Goal: Transaction & Acquisition: Purchase product/service

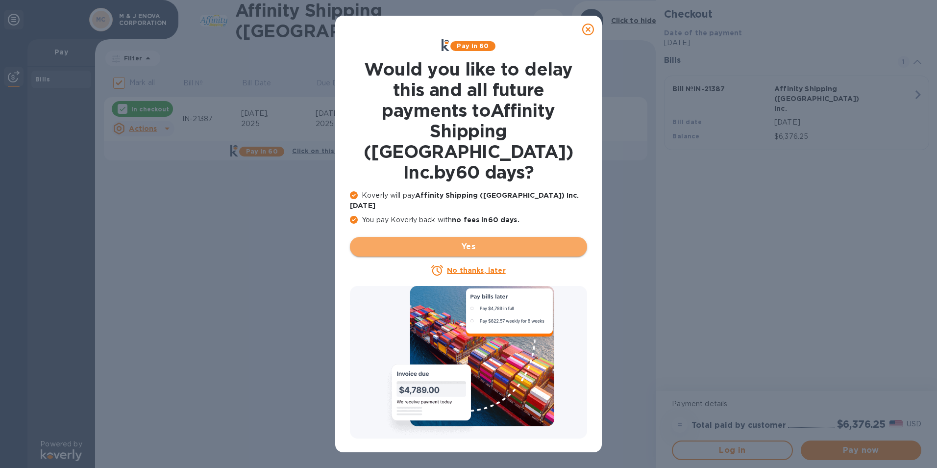
click at [473, 237] on button "Yes" at bounding box center [468, 247] width 237 height 20
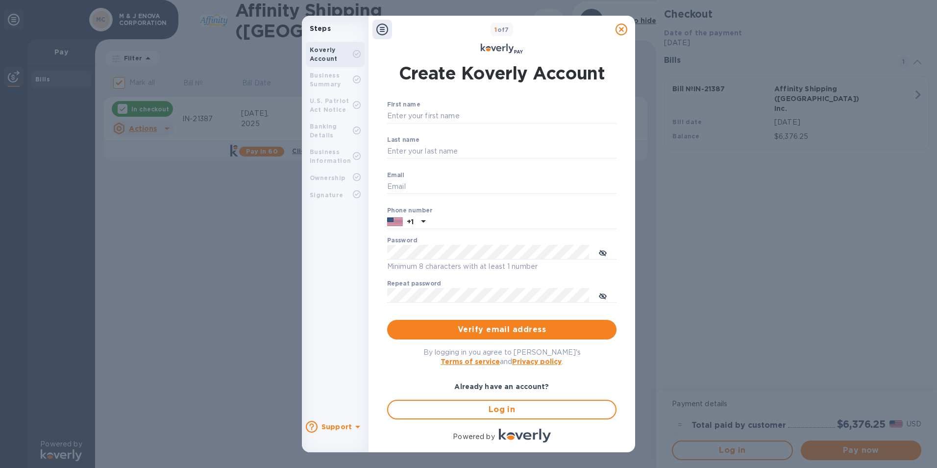
scroll to position [32, 0]
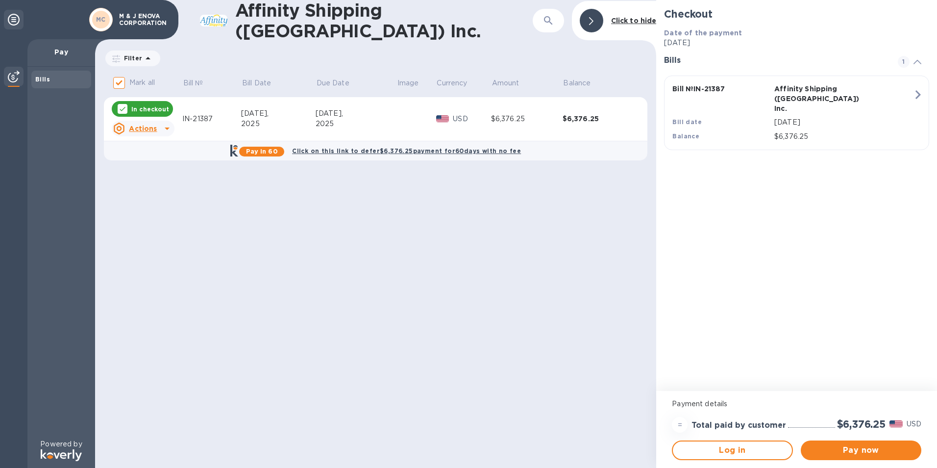
click at [344, 148] on b "Click on this link to defer $6,376.25 payment for 60 days with no fee" at bounding box center [406, 150] width 229 height 7
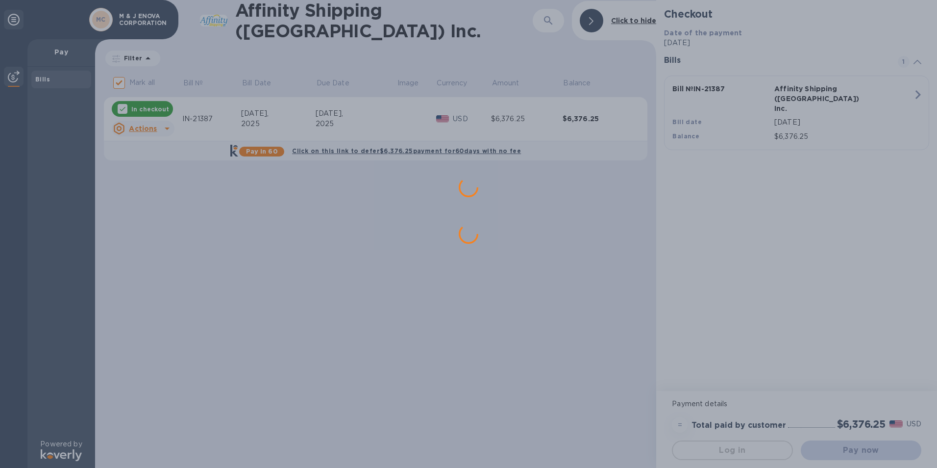
scroll to position [0, 0]
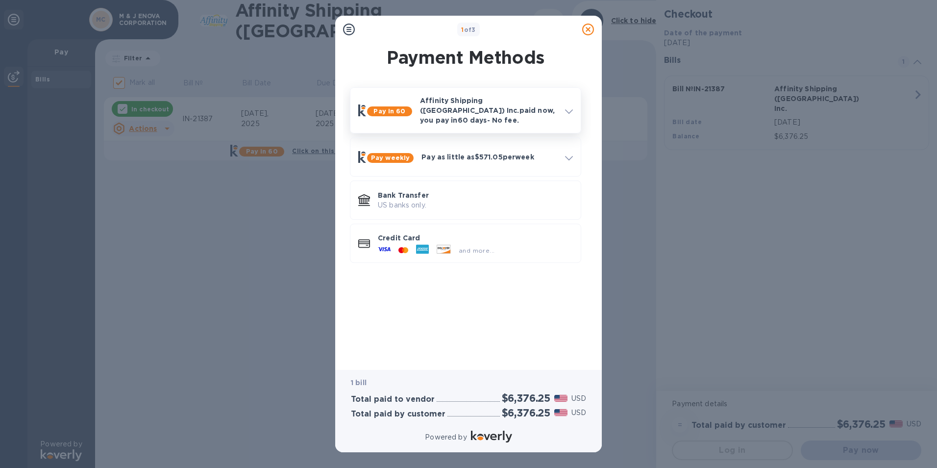
click at [555, 109] on p "Affinity Shipping ([GEOGRAPHIC_DATA]) Inc. paid now, you pay [DATE] - No fee." at bounding box center [488, 110] width 137 height 29
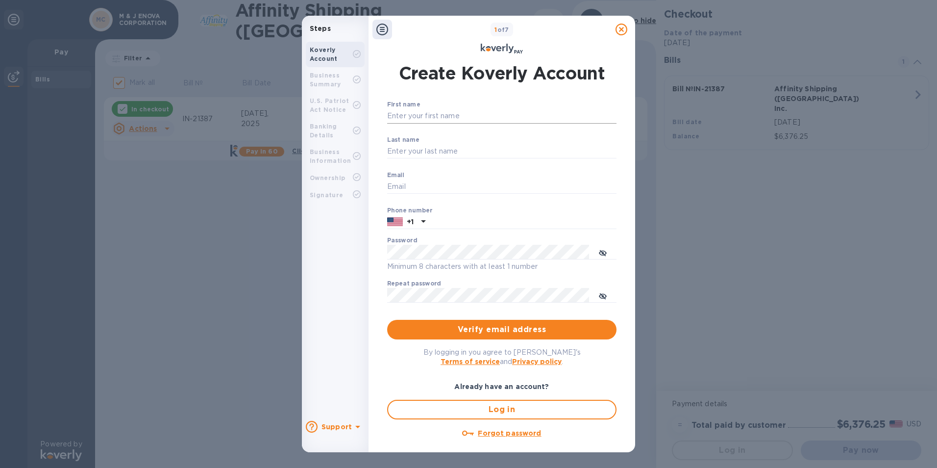
click at [428, 117] on input "First name" at bounding box center [501, 116] width 229 height 15
type input "zewen"
type input "[PERSON_NAME]"
type input "[EMAIL_ADDRESS][DOMAIN_NAME]"
click at [425, 186] on input "[EMAIL_ADDRESS][DOMAIN_NAME]" at bounding box center [501, 186] width 229 height 15
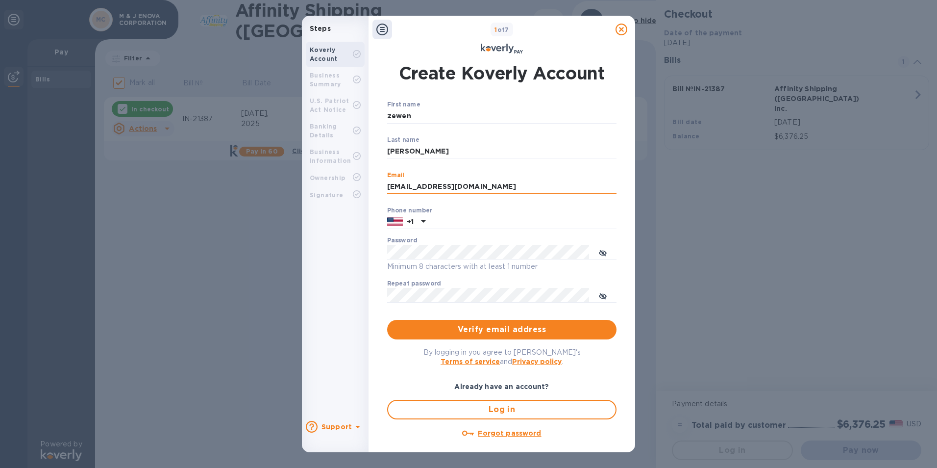
click at [427, 185] on input "[EMAIL_ADDRESS][DOMAIN_NAME]" at bounding box center [501, 186] width 229 height 15
click at [620, 218] on div "Create Koverly Account First name [PERSON_NAME] ​ Last name [PERSON_NAME] ​ Ema…" at bounding box center [502, 252] width 251 height 395
click at [477, 222] on input "text" at bounding box center [523, 222] width 187 height 15
type input "6268997119"
click at [427, 186] on input "[EMAIL_ADDRESS][DOMAIN_NAME]" at bounding box center [501, 186] width 229 height 15
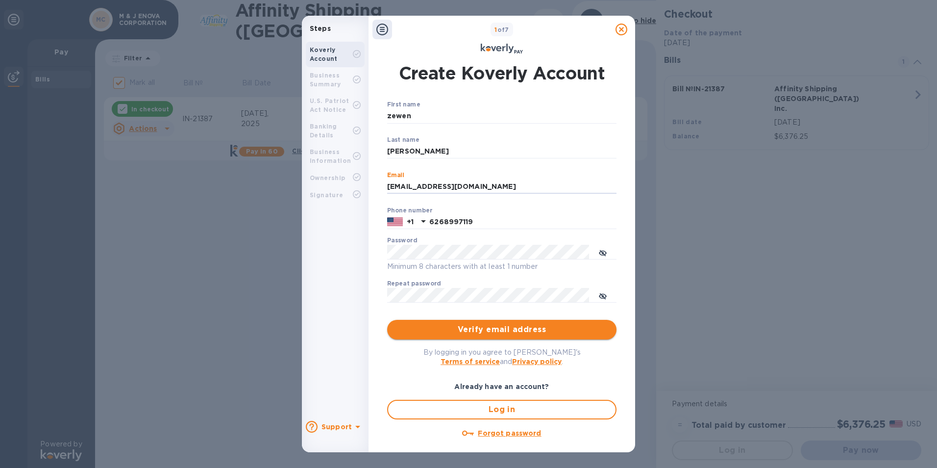
type input "[EMAIL_ADDRESS][DOMAIN_NAME]"
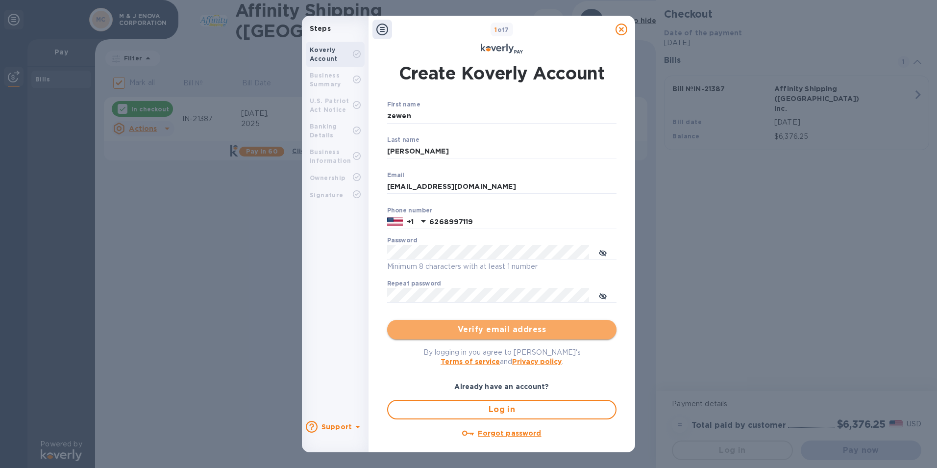
click at [558, 328] on span "Verify email address" at bounding box center [502, 330] width 214 height 12
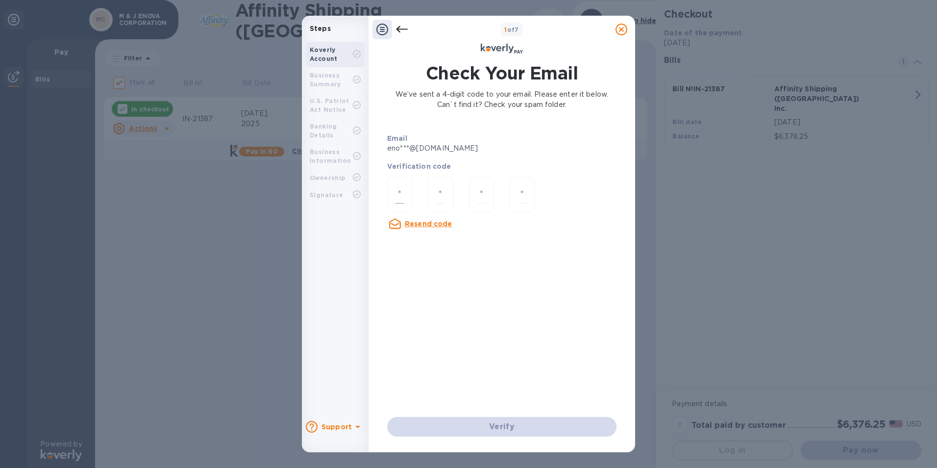
click at [406, 192] on div at bounding box center [399, 194] width 25 height 35
type input "7"
type input "5"
type input "6"
type input "3"
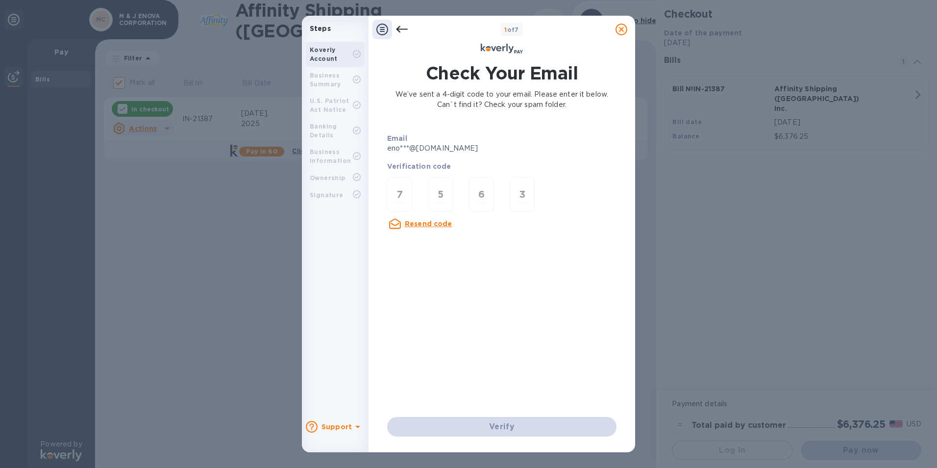
click at [470, 275] on div "Email eno***@[DOMAIN_NAME] Verification code 7 5 6 3 Resend code Verify" at bounding box center [501, 281] width 237 height 319
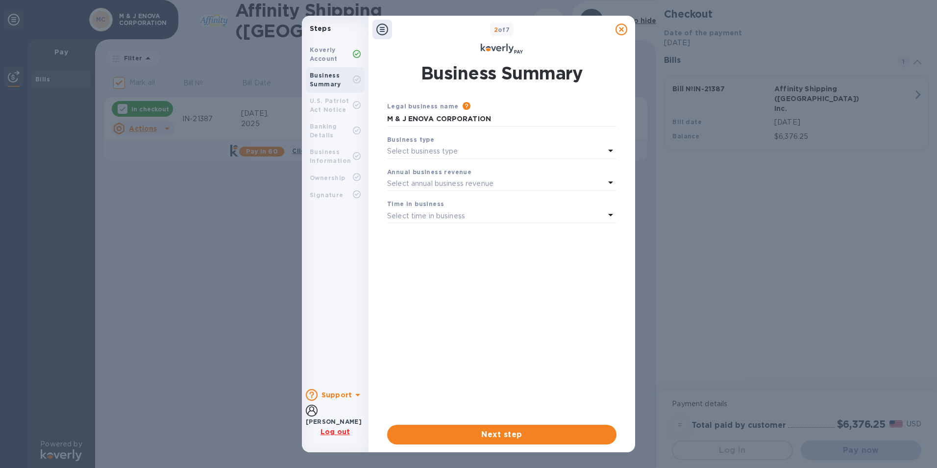
click at [506, 148] on div "Select business type" at bounding box center [496, 152] width 218 height 14
click at [434, 212] on p "Corporations" at bounding box center [498, 210] width 206 height 10
drag, startPoint x: 438, startPoint y: 303, endPoint x: 438, endPoint y: 293, distance: 9.8
click at [438, 303] on div "Legal business name Please provide the legal name that appears on your SS-4 for…" at bounding box center [501, 255] width 229 height 308
click at [512, 184] on div "Select annual business revenue" at bounding box center [496, 184] width 218 height 14
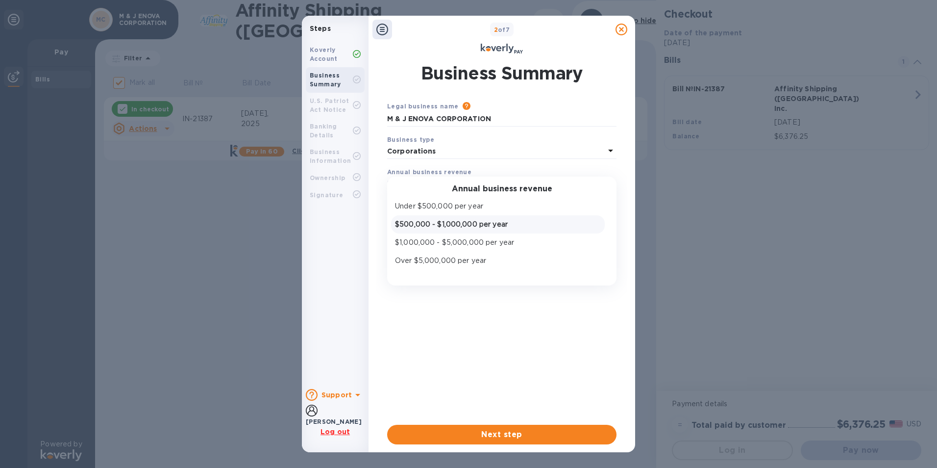
click at [507, 225] on p "$500,000 - $1,000,000 per year" at bounding box center [498, 224] width 206 height 10
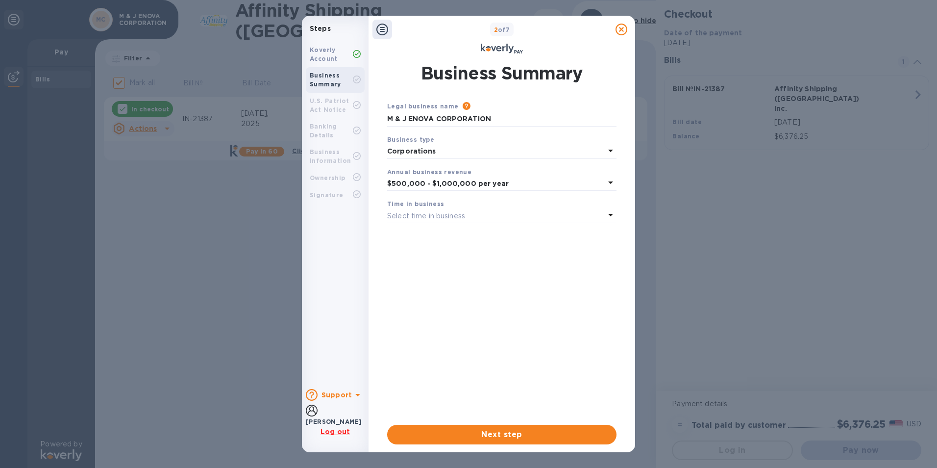
click at [469, 172] on div "Annual business revenue" at bounding box center [501, 172] width 229 height 10
click at [428, 211] on p "Select time in business" at bounding box center [426, 216] width 78 height 10
click at [448, 291] on p "More than 5 years" at bounding box center [498, 293] width 206 height 10
click at [519, 303] on div "Legal business name Please provide the legal name that appears on your SS-4 for…" at bounding box center [501, 255] width 229 height 308
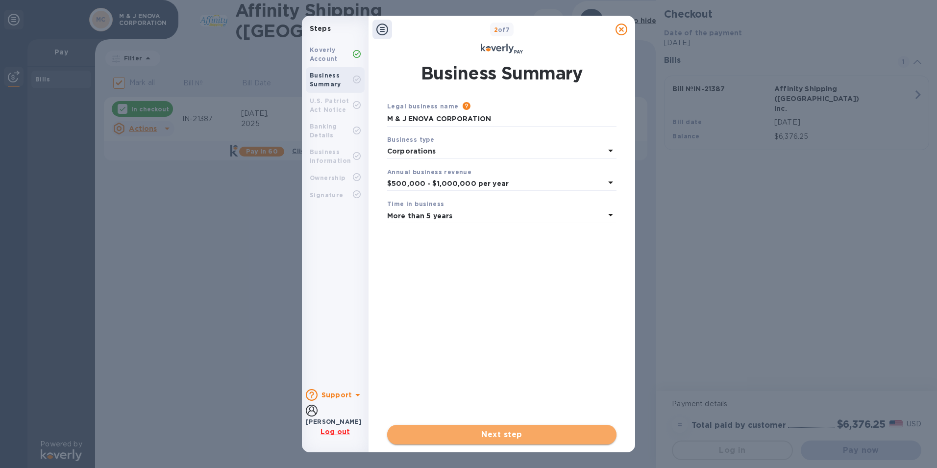
click at [521, 434] on span "Next step" at bounding box center [502, 435] width 214 height 12
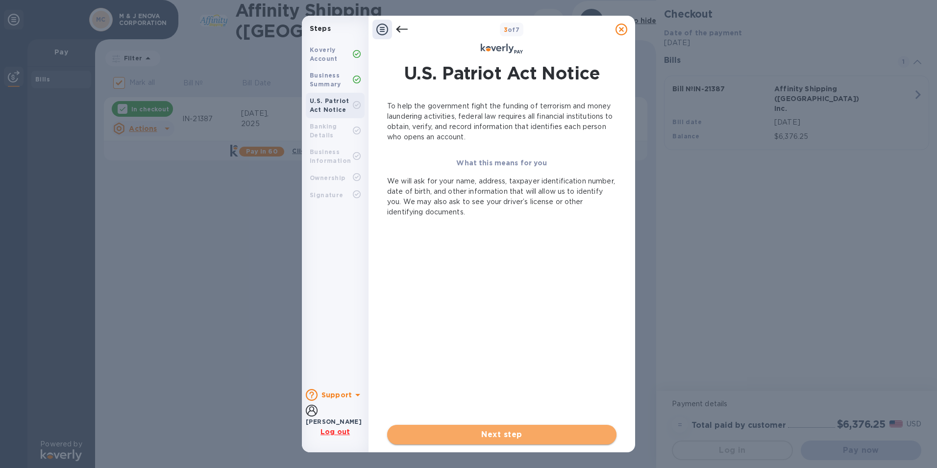
click at [514, 436] on span "Next step" at bounding box center [502, 435] width 214 height 12
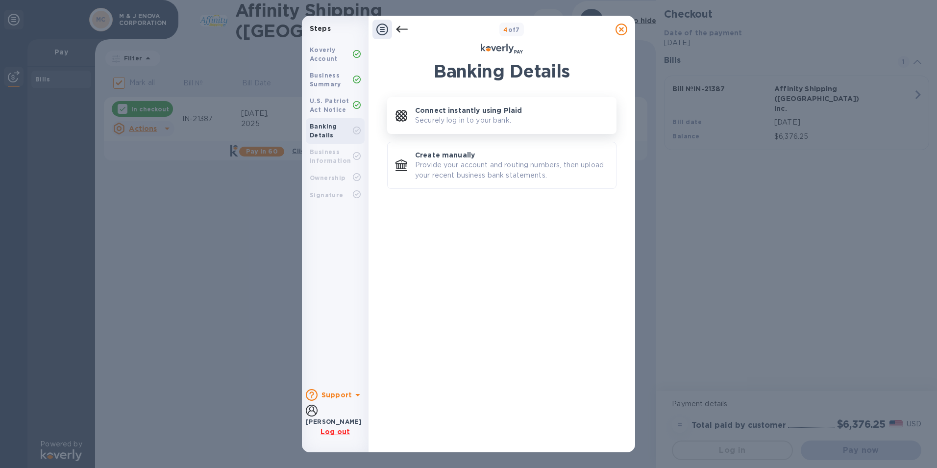
click at [537, 123] on div "Connect instantly using Plaid Securely log in to your bank." at bounding box center [511, 115] width 193 height 20
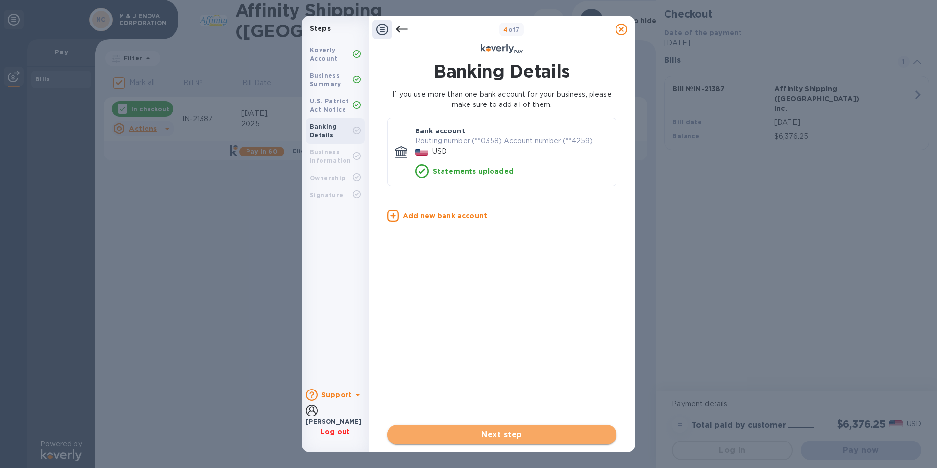
click at [522, 435] on span "Next step" at bounding box center [502, 435] width 214 height 12
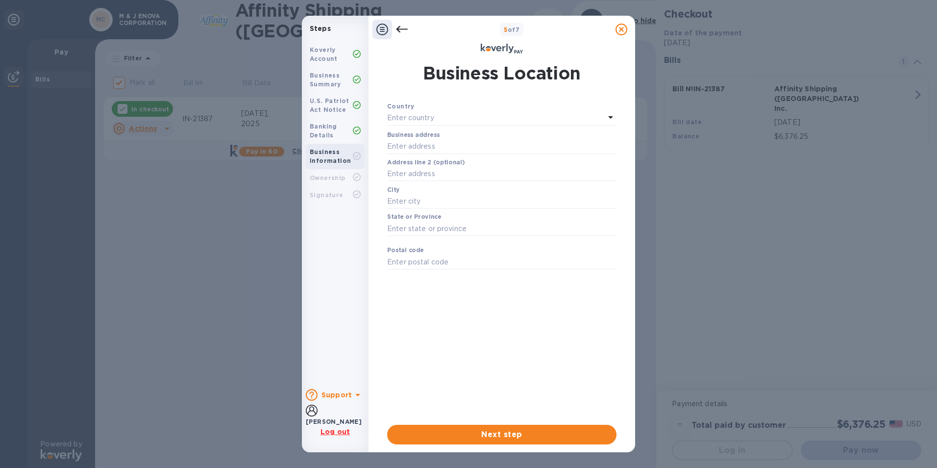
click at [549, 115] on div "Enter country" at bounding box center [496, 118] width 218 height 14
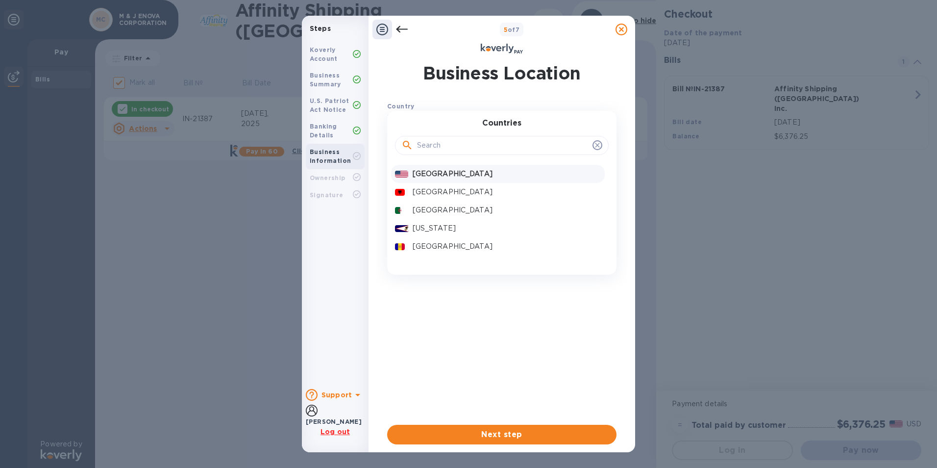
click at [436, 174] on p "[GEOGRAPHIC_DATA]" at bounding box center [507, 174] width 188 height 10
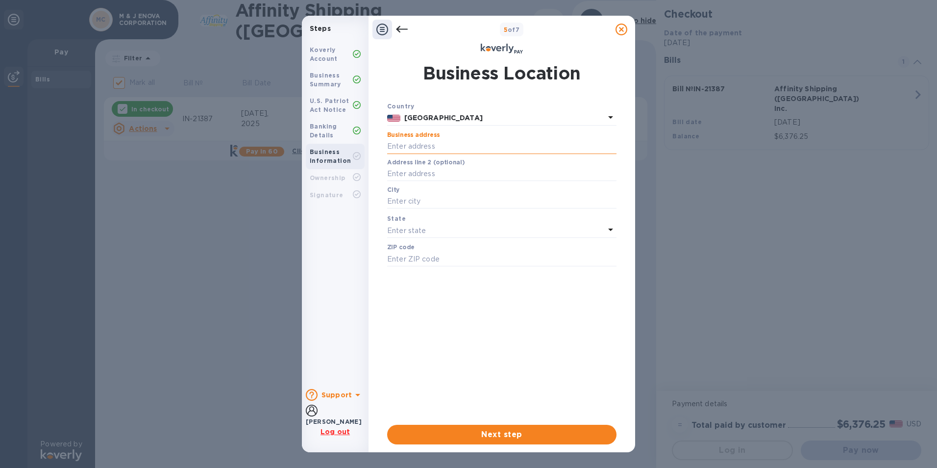
click at [454, 146] on input "text" at bounding box center [501, 146] width 229 height 15
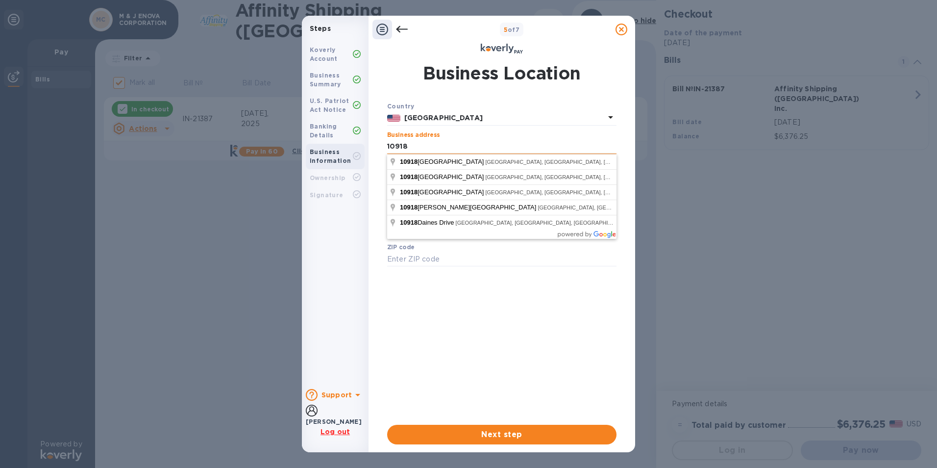
type input "[STREET_ADDRESS]"
type input "El Monte"
type input "91731"
click at [466, 291] on div "Country [GEOGRAPHIC_DATA] Business address [STREET_ADDRESS] ​ Address line 2 (o…" at bounding box center [501, 259] width 229 height 316
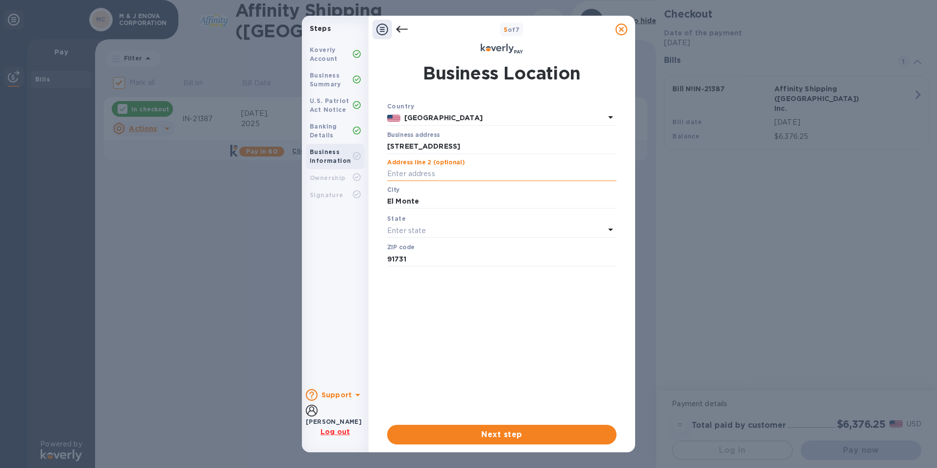
click at [453, 174] on input "text" at bounding box center [501, 174] width 229 height 15
click at [415, 328] on div "Country [GEOGRAPHIC_DATA] Business address [STREET_ADDRESS] ​ Address line 2 (o…" at bounding box center [501, 259] width 229 height 316
click at [438, 228] on div "Enter state" at bounding box center [496, 231] width 218 height 14
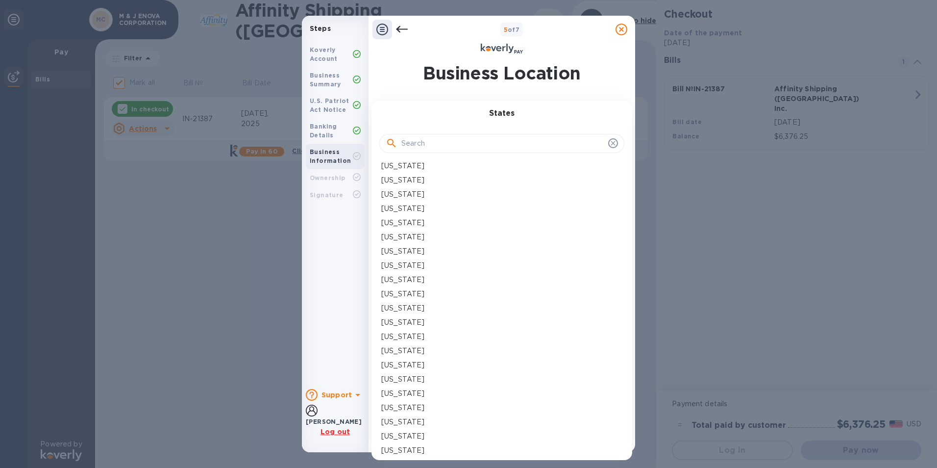
click at [407, 234] on p "[US_STATE]" at bounding box center [402, 237] width 43 height 10
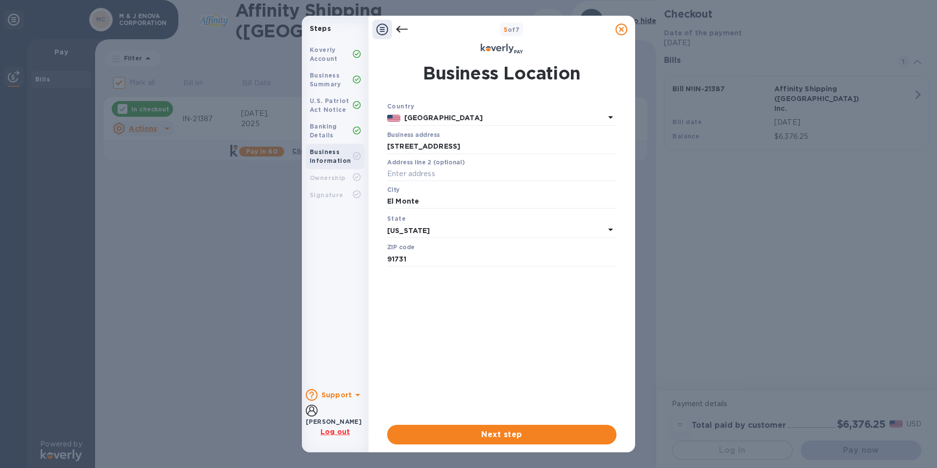
click at [350, 289] on div "Koverly Account Business Summary U.S. Patriot Act Notice Banking Details Busine…" at bounding box center [335, 209] width 67 height 343
click at [508, 146] on input "[STREET_ADDRESS]" at bounding box center [501, 146] width 229 height 15
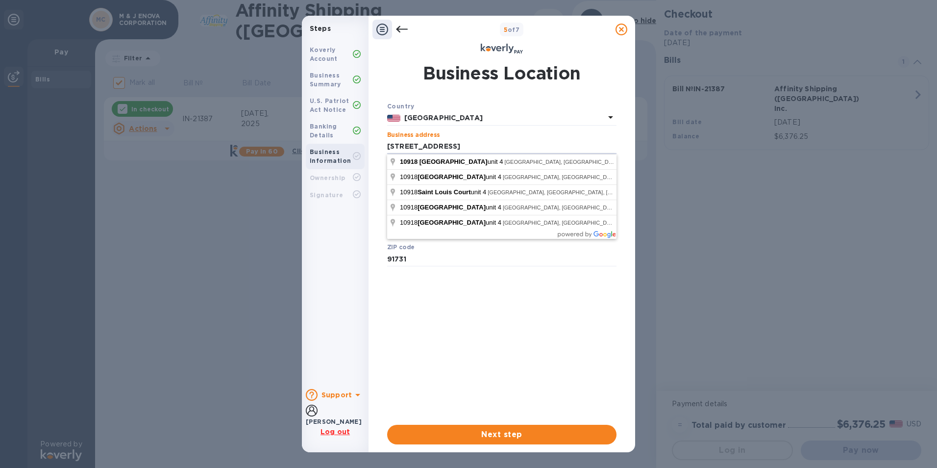
type input "[STREET_ADDRESS]"
click at [486, 346] on div "Country [GEOGRAPHIC_DATA] Business address [STREET_ADDRESS] ​ Address line 2 (o…" at bounding box center [501, 259] width 229 height 316
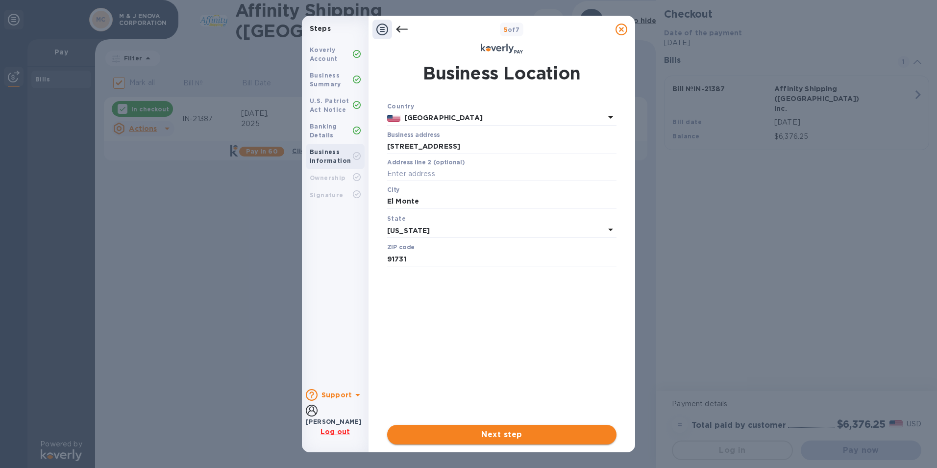
click at [522, 431] on span "Next step" at bounding box center [502, 435] width 214 height 12
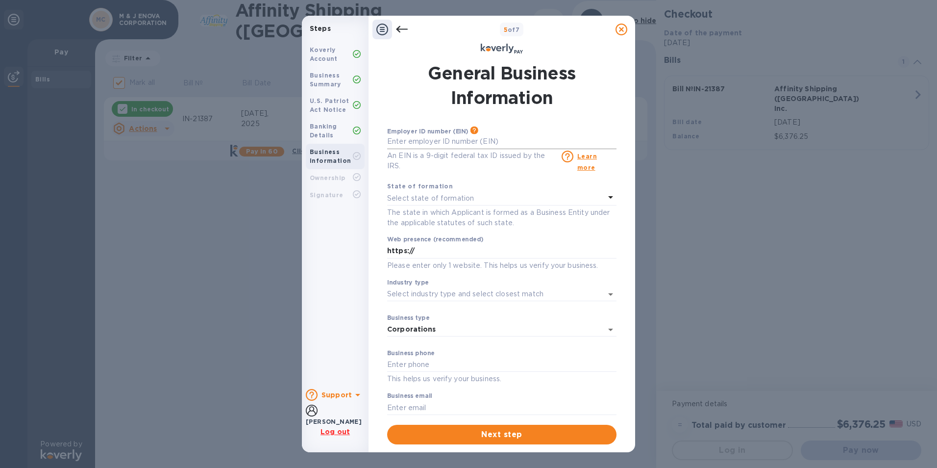
click at [504, 138] on input "text" at bounding box center [501, 141] width 229 height 15
type input "***74"
click at [536, 360] on input "text" at bounding box center [501, 364] width 229 height 15
click at [345, 302] on div "Koverly Account Business Summary U.S. Patriot Act Notice Banking Details Busine…" at bounding box center [335, 209] width 67 height 343
click at [486, 253] on input "https://" at bounding box center [501, 251] width 229 height 15
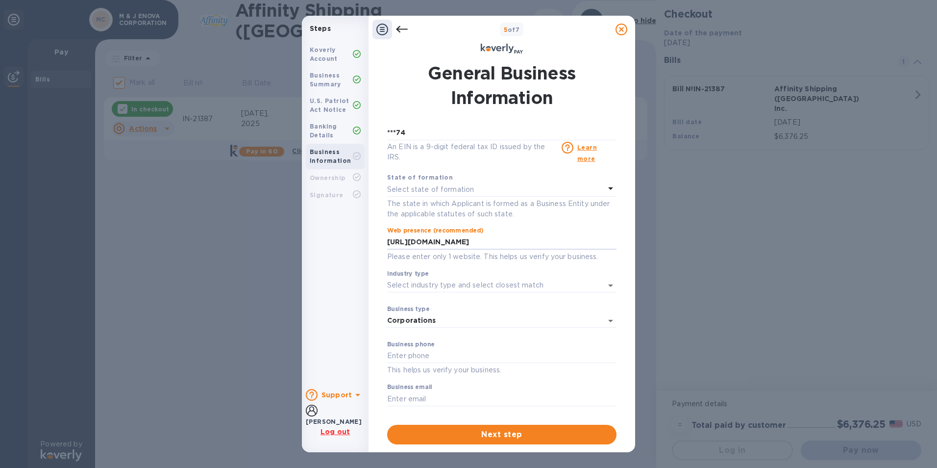
scroll to position [11, 0]
type input "[URL][DOMAIN_NAME]"
click at [440, 360] on input "text" at bounding box center [501, 354] width 229 height 15
type input "6268997119"
click at [422, 394] on input "[EMAIL_ADDRESS][DOMAIN_NAME]" at bounding box center [501, 396] width 229 height 15
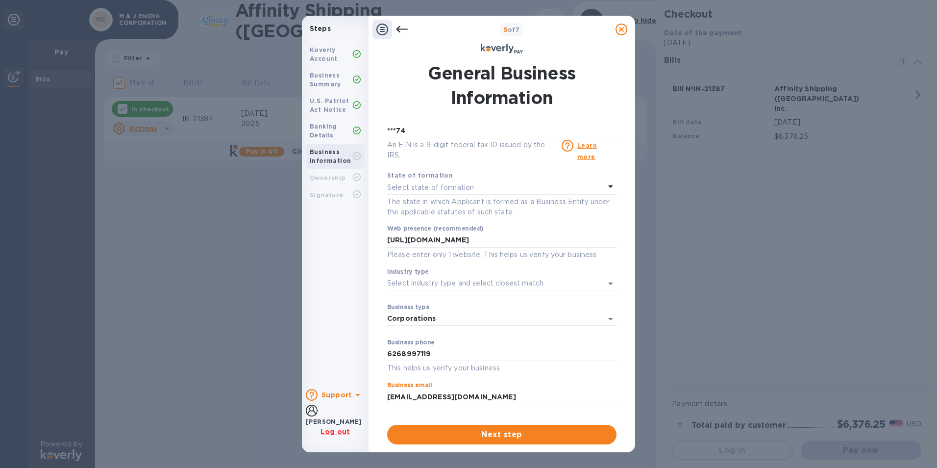
click at [427, 396] on input "[EMAIL_ADDRESS][DOMAIN_NAME]" at bounding box center [501, 396] width 229 height 15
type input "[EMAIL_ADDRESS][DOMAIN_NAME]"
click at [540, 284] on input "Industry type" at bounding box center [488, 283] width 202 height 14
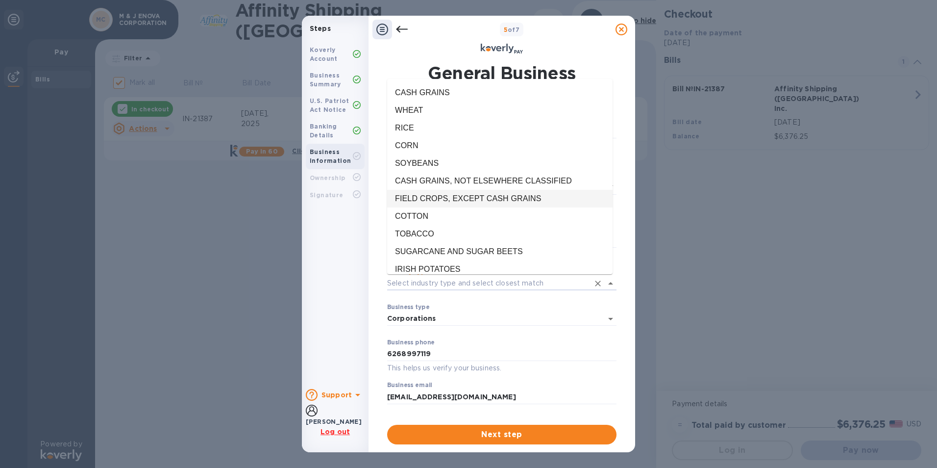
scroll to position [0, 0]
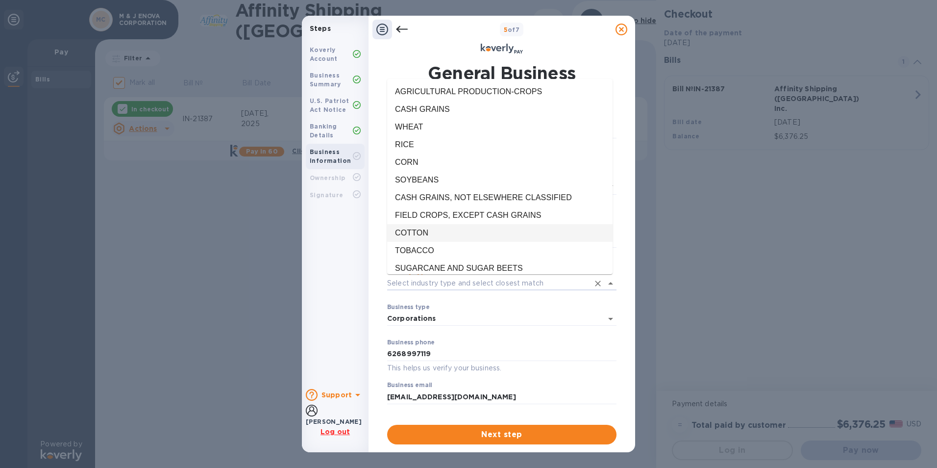
click at [328, 271] on div "Koverly Account Business Summary U.S. Patriot Act Notice Banking Details Busine…" at bounding box center [335, 209] width 67 height 343
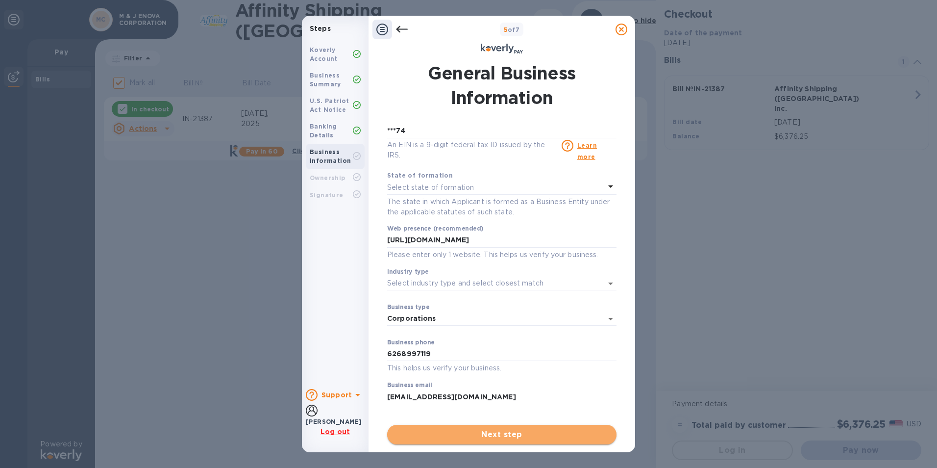
click at [557, 432] on span "Next step" at bounding box center [502, 435] width 214 height 12
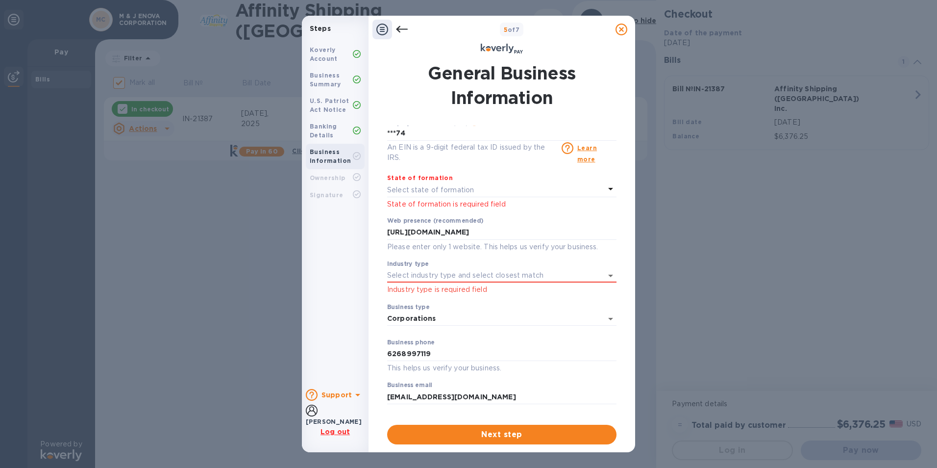
click at [483, 191] on div "Select state of formation" at bounding box center [496, 190] width 218 height 14
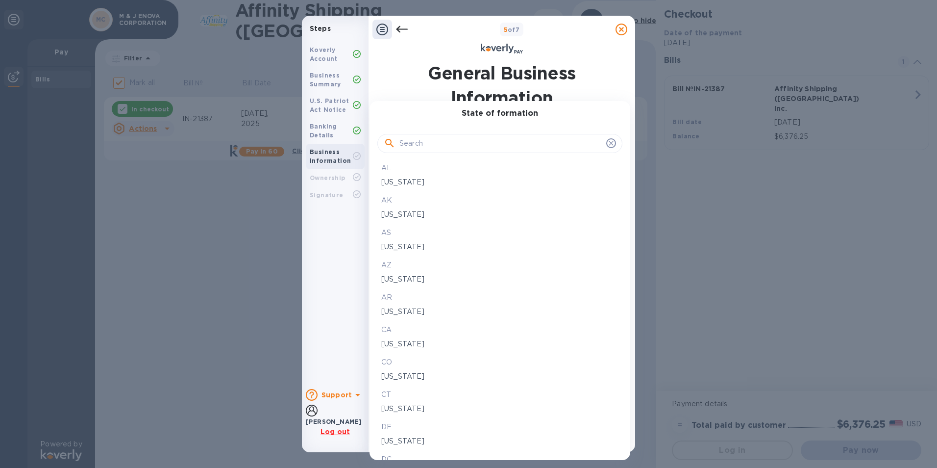
click at [408, 345] on p "[US_STATE]" at bounding box center [499, 344] width 237 height 10
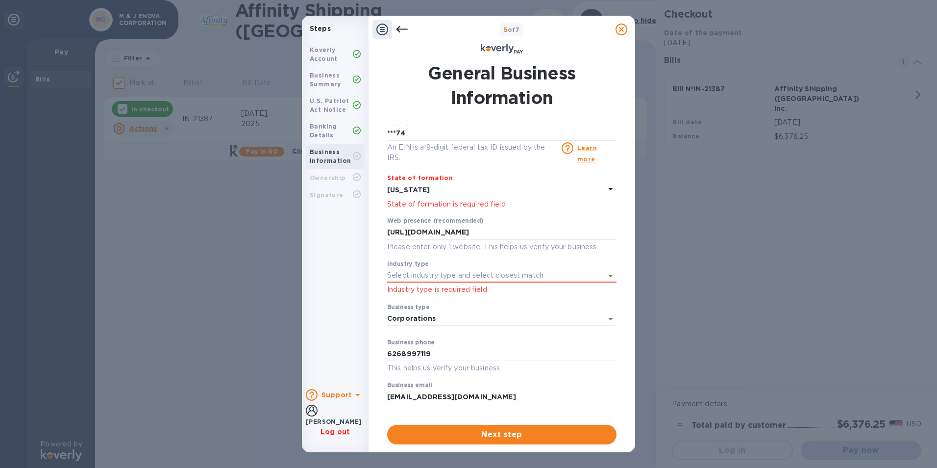
click at [350, 282] on div "Koverly Account Business Summary U.S. Patriot Act Notice Banking Details Busine…" at bounding box center [335, 209] width 67 height 343
click at [498, 275] on input "Industry type" at bounding box center [488, 275] width 202 height 14
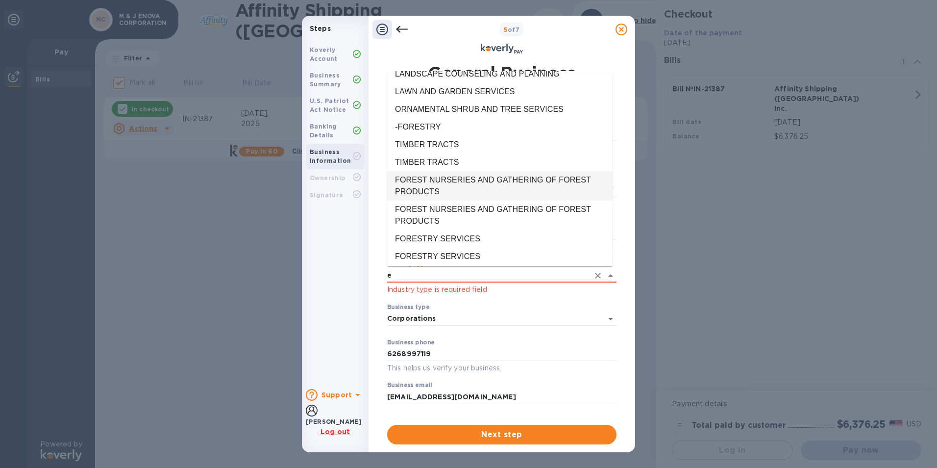
scroll to position [0, 0]
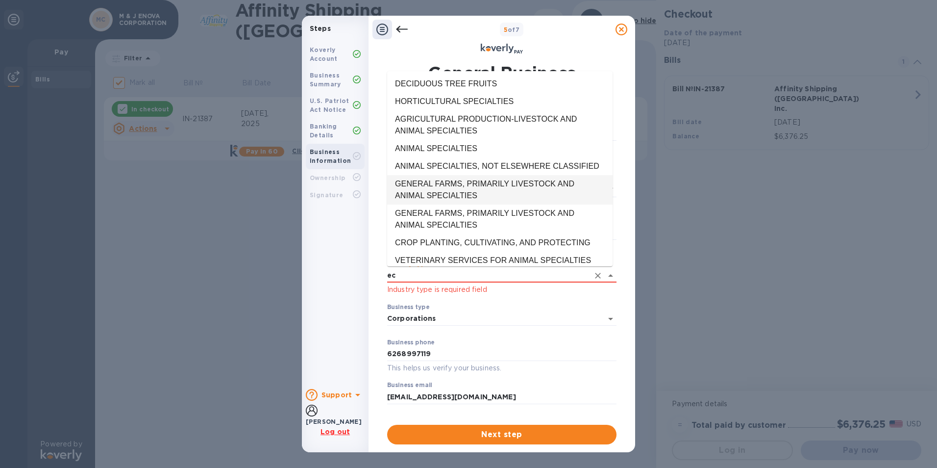
type input "e"
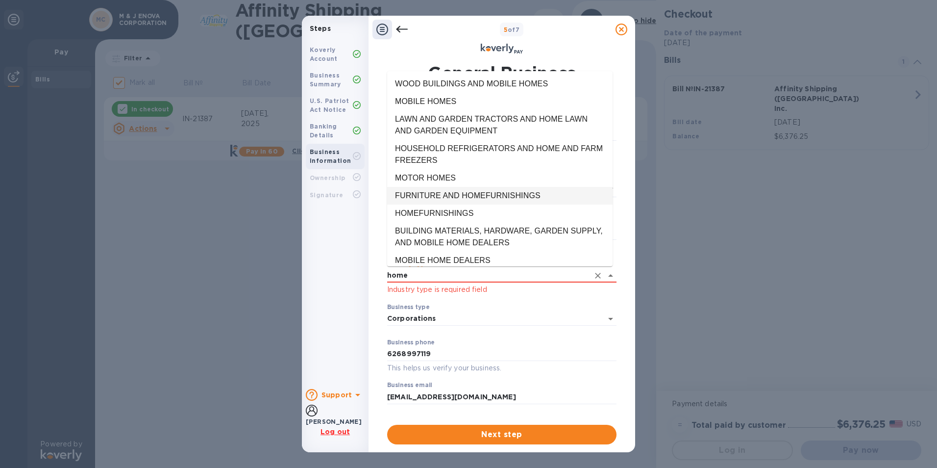
click at [493, 187] on li "FURNITURE AND HOMEFURNISHINGS" at bounding box center [500, 196] width 226 height 18
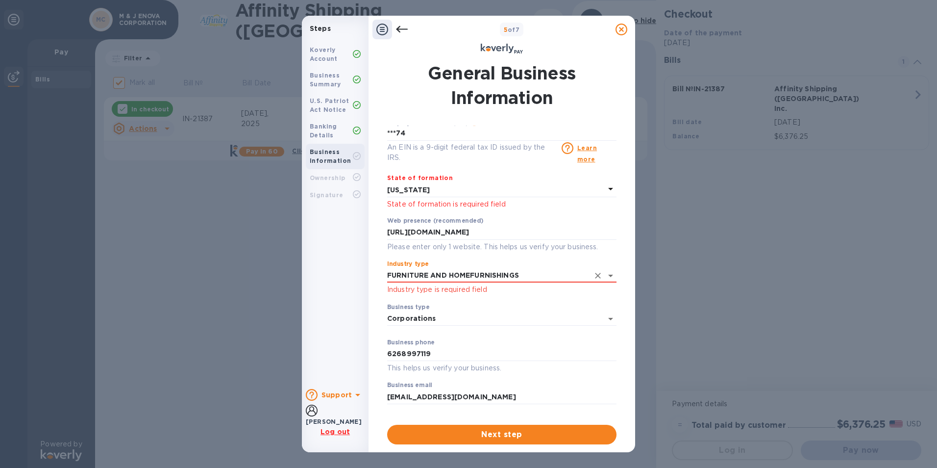
type input "FURNITURE AND HOMEFURNISHINGS"
click at [337, 354] on div "Koverly Account Business Summary U.S. Patriot Act Notice Banking Details Busine…" at bounding box center [335, 209] width 67 height 343
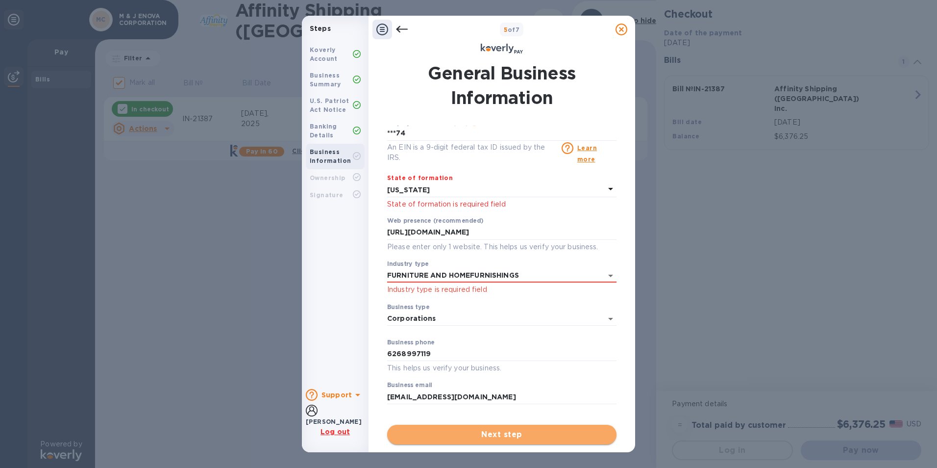
click at [497, 431] on span "Next step" at bounding box center [502, 435] width 214 height 12
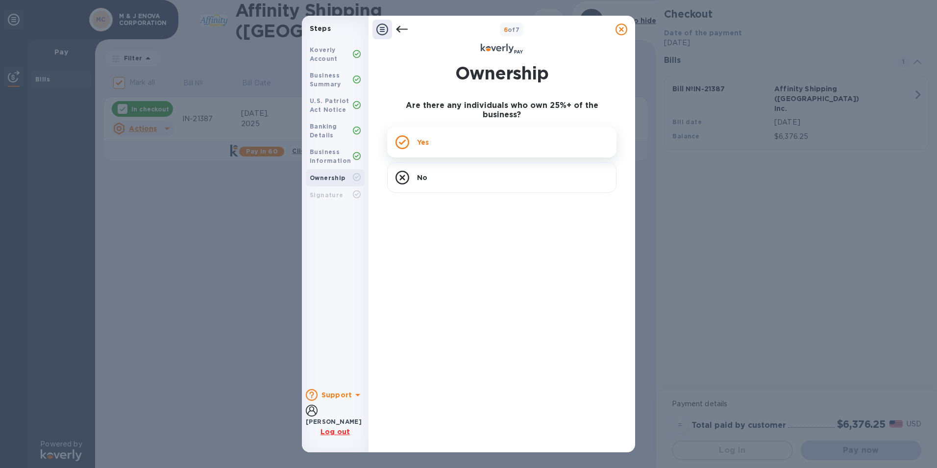
click at [514, 127] on div "Yes" at bounding box center [501, 142] width 229 height 30
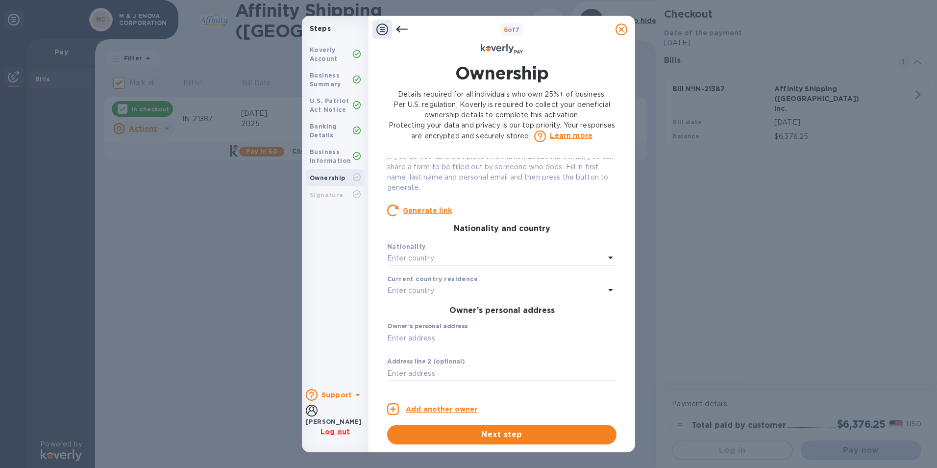
scroll to position [49, 0]
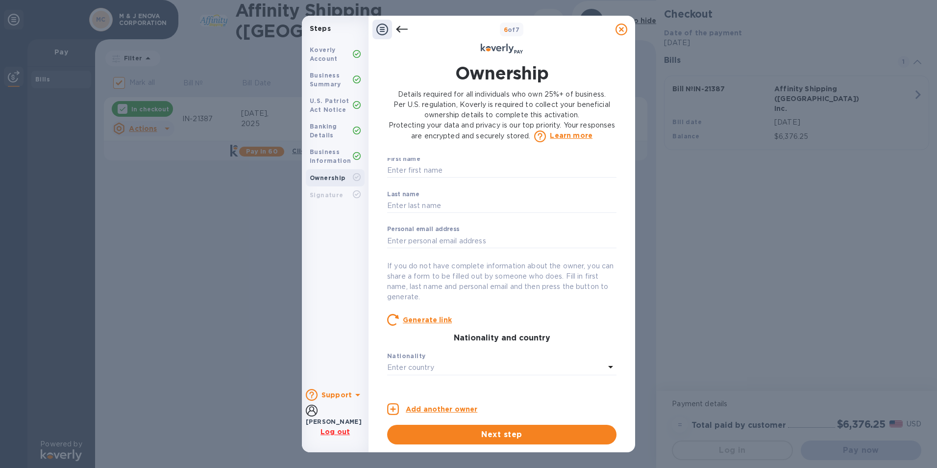
click at [405, 29] on icon at bounding box center [402, 29] width 12 height 7
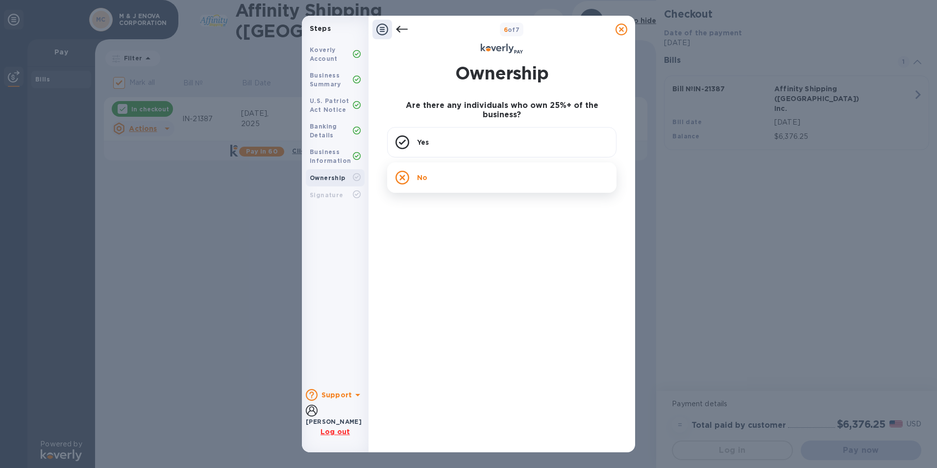
click at [434, 170] on div "No" at bounding box center [501, 177] width 229 height 30
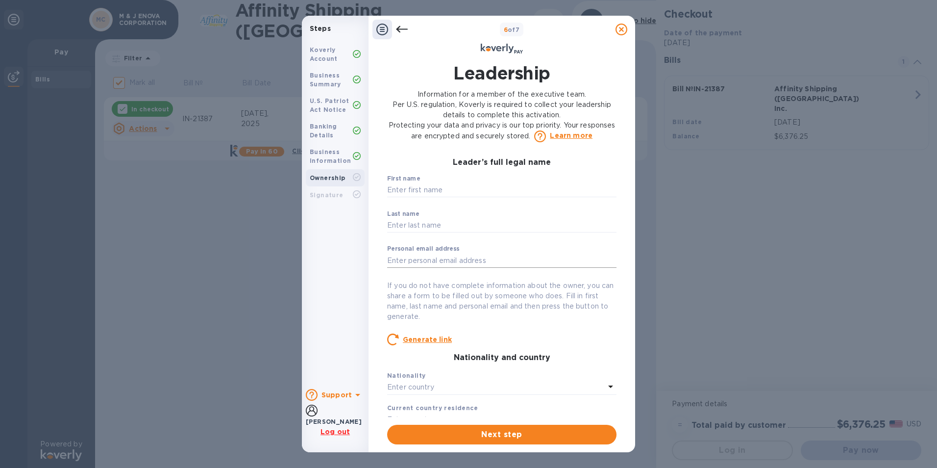
scroll to position [0, 0]
click at [401, 32] on icon at bounding box center [402, 30] width 12 height 12
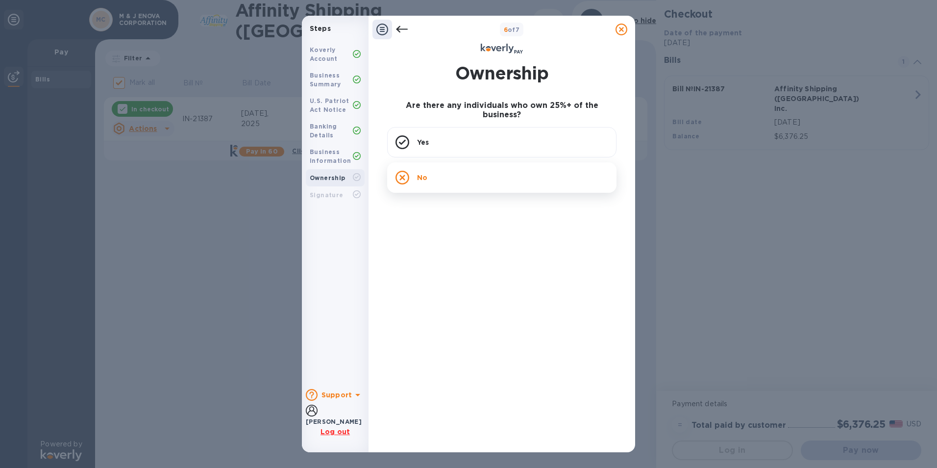
click at [443, 171] on div "No" at bounding box center [501, 177] width 229 height 30
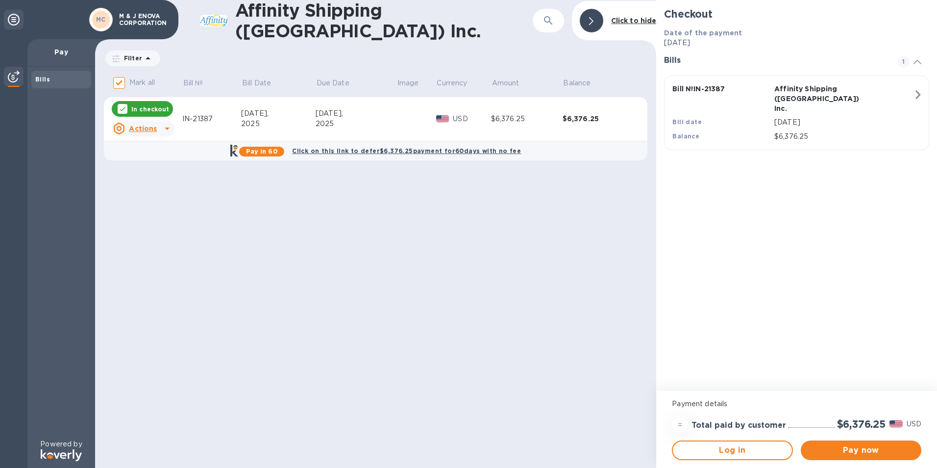
click at [392, 234] on div "Affinity Shipping ([GEOGRAPHIC_DATA]) Inc. ​ Click to hide Filter Amount Mark a…" at bounding box center [375, 234] width 561 height 468
click at [870, 447] on span "Pay now" at bounding box center [861, 450] width 105 height 12
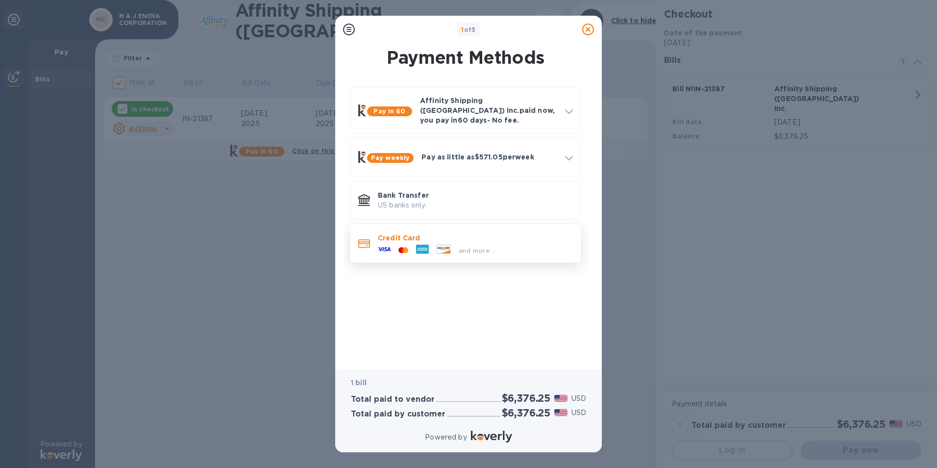
click at [477, 233] on p "Credit Card" at bounding box center [475, 238] width 195 height 10
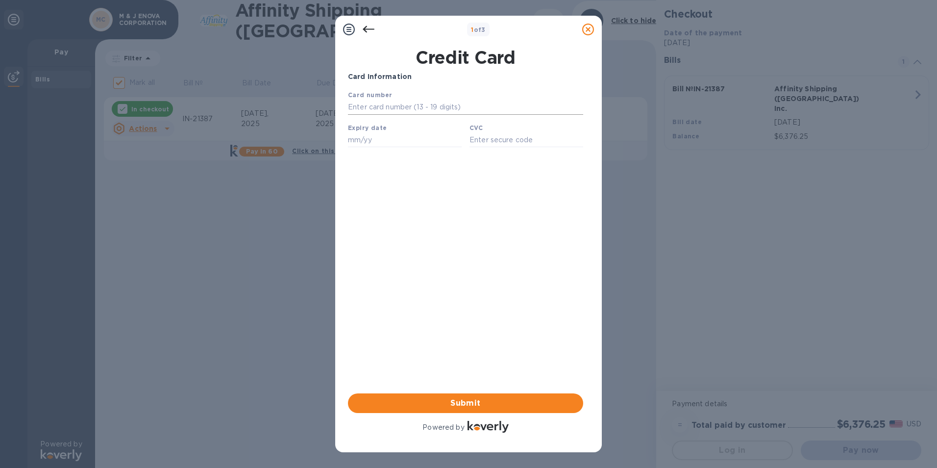
click at [455, 112] on input "text" at bounding box center [465, 107] width 235 height 15
type input "[CREDIT_CARD_NUMBER]"
type input "04/28"
type input "542"
click at [448, 224] on div "Card Information Your browser does not support iframes Submit Powered by" at bounding box center [465, 253] width 235 height 363
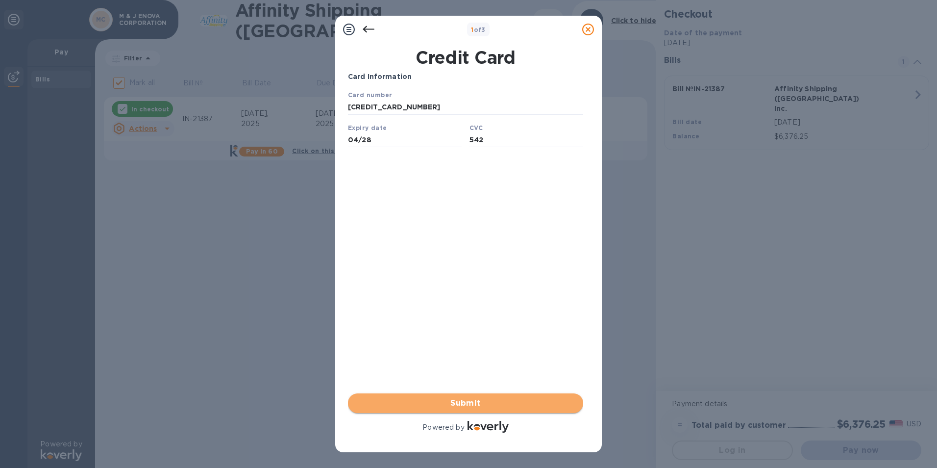
click at [486, 408] on span "Submit" at bounding box center [466, 403] width 220 height 12
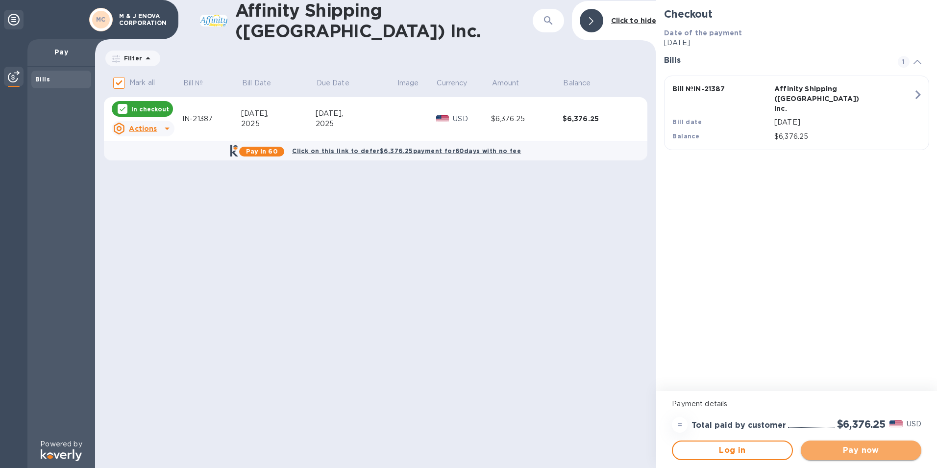
click at [876, 449] on span "Pay now" at bounding box center [861, 450] width 105 height 12
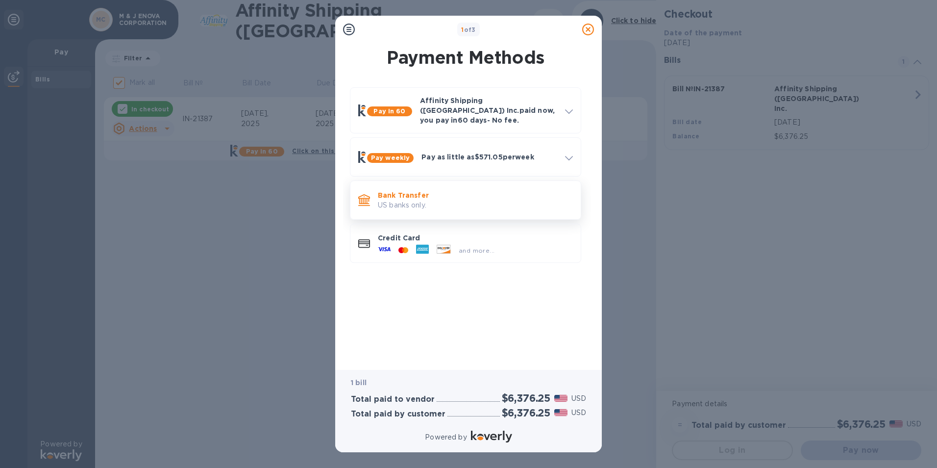
click at [485, 200] on p "US banks only." at bounding box center [475, 205] width 195 height 10
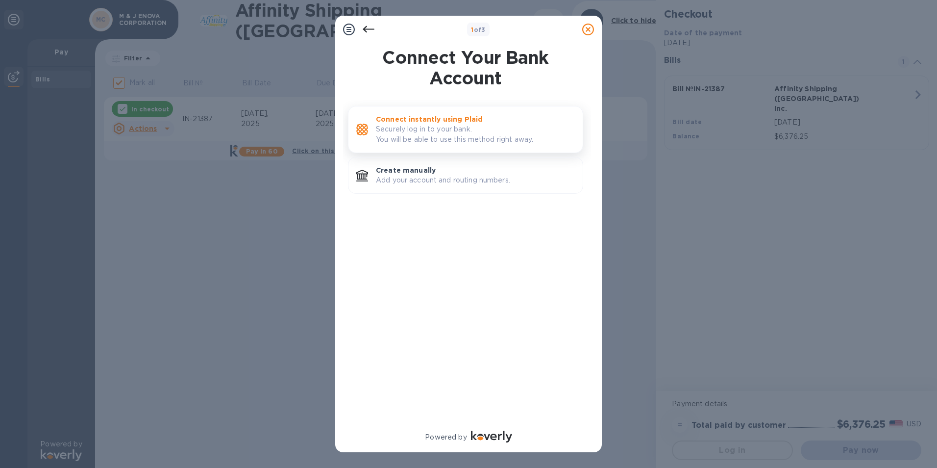
click at [535, 128] on p "Securely log in to your bank. You will be able to use this method right away." at bounding box center [475, 134] width 199 height 21
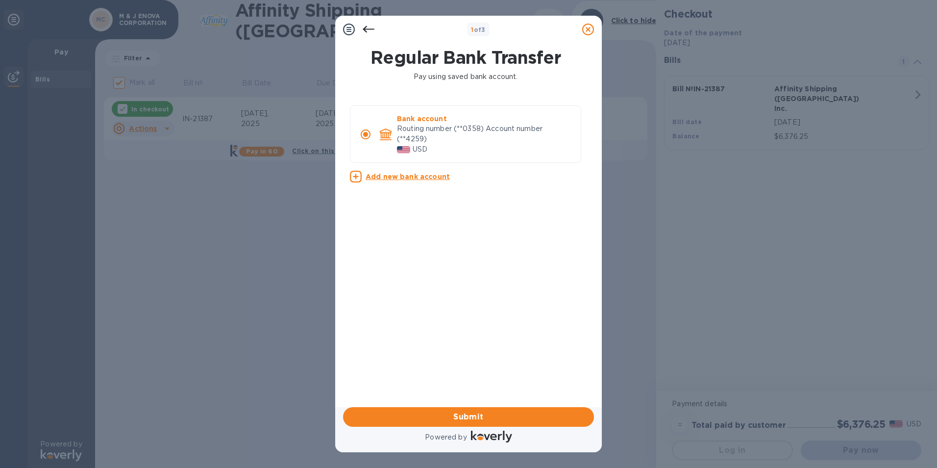
click at [473, 126] on p "Routing number (**0358) Account number (**4259)" at bounding box center [485, 134] width 176 height 21
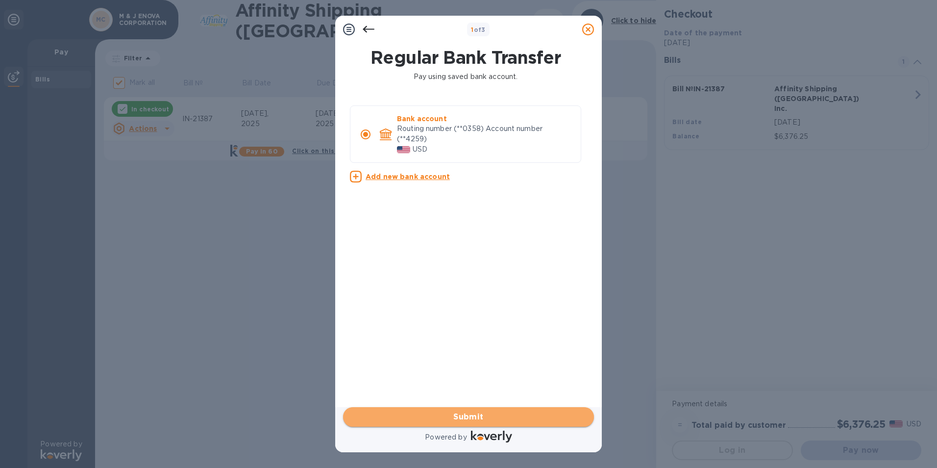
click at [489, 414] on span "Submit" at bounding box center [468, 417] width 235 height 12
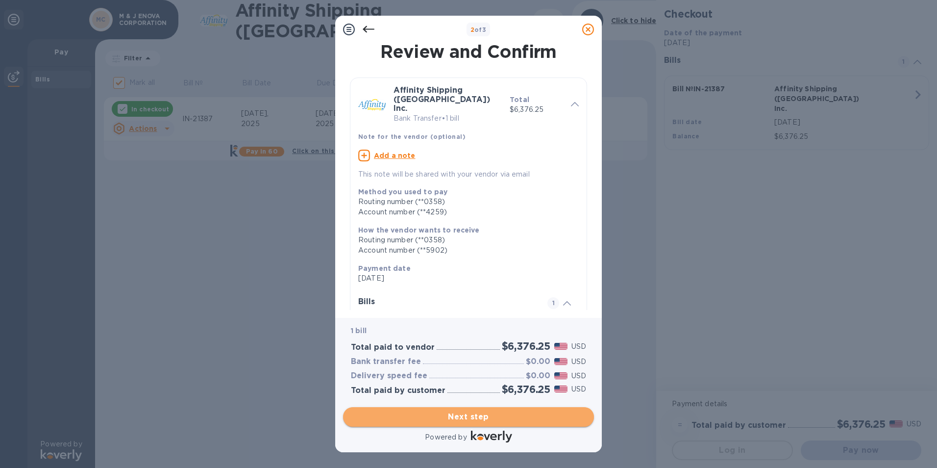
click at [482, 418] on span "Next step" at bounding box center [468, 417] width 235 height 12
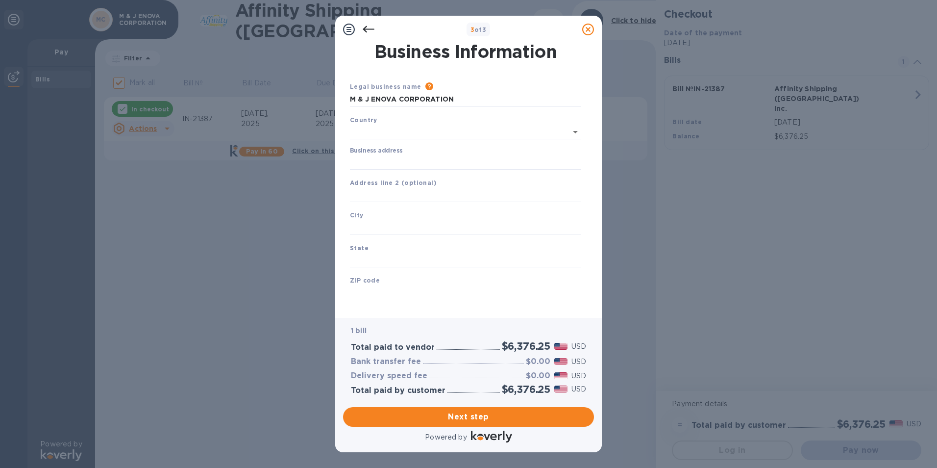
type input "[GEOGRAPHIC_DATA]"
click at [406, 159] on input "Business address" at bounding box center [465, 160] width 231 height 15
type input "[STREET_ADDRESS]"
type input "El Monte"
type input "CA"
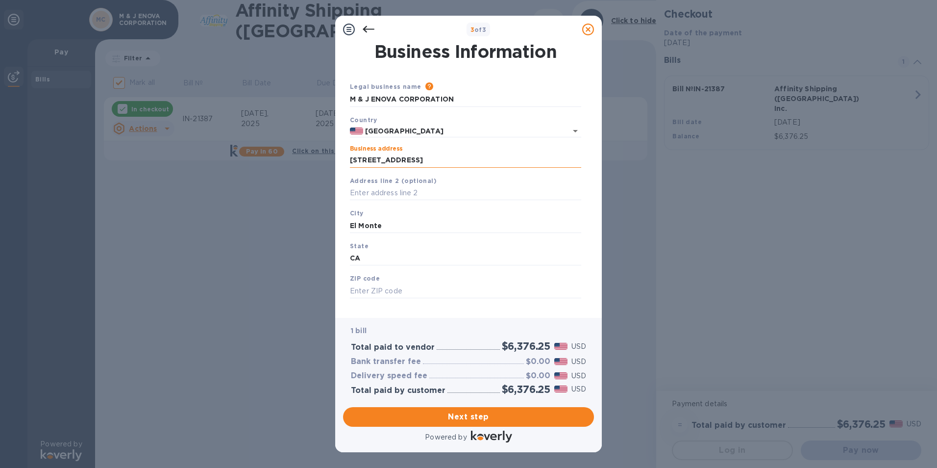
type input "91731"
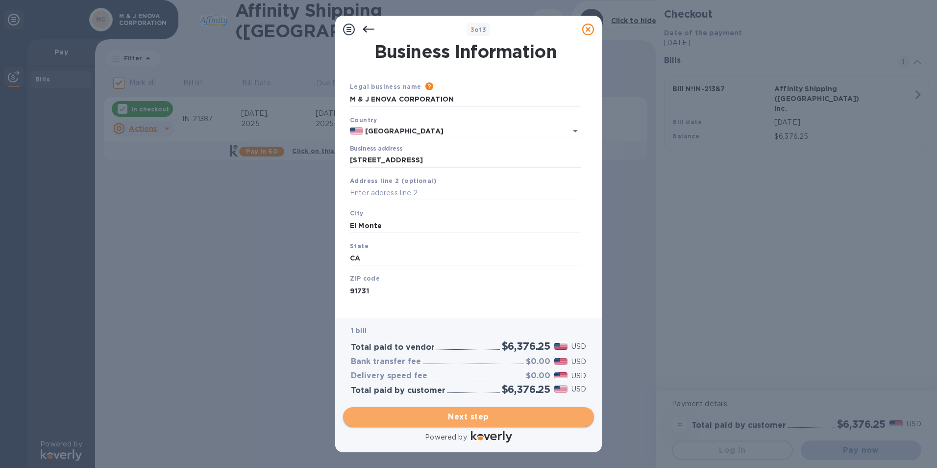
click at [497, 417] on span "Next step" at bounding box center [468, 417] width 235 height 12
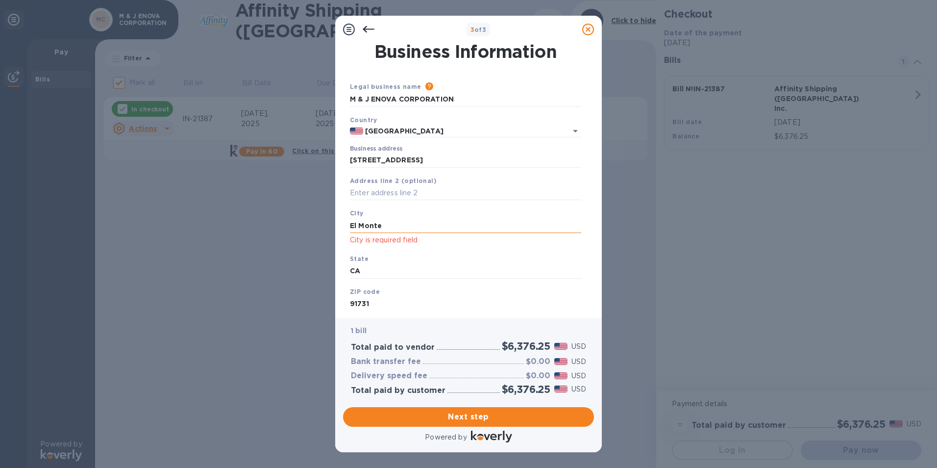
click at [385, 226] on input "El Monte" at bounding box center [465, 225] width 231 height 15
click at [391, 224] on input "El Monte" at bounding box center [465, 225] width 231 height 15
click at [257, 283] on div "3 of 3 Business Information Legal business name Please provide the legal name t…" at bounding box center [468, 234] width 937 height 468
click at [409, 227] on input "El Monte" at bounding box center [465, 225] width 231 height 15
click at [408, 227] on input "El Monte" at bounding box center [465, 225] width 231 height 15
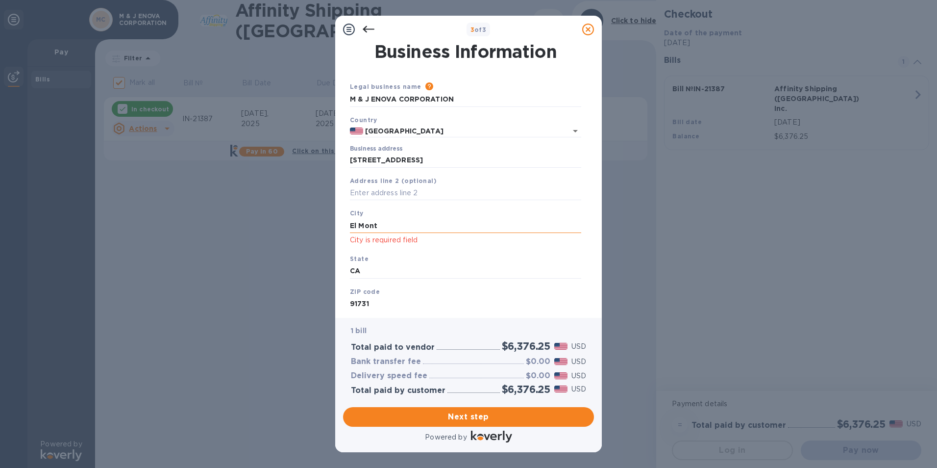
type input "El Monte"
click at [442, 163] on input "[STREET_ADDRESS]" at bounding box center [465, 160] width 231 height 15
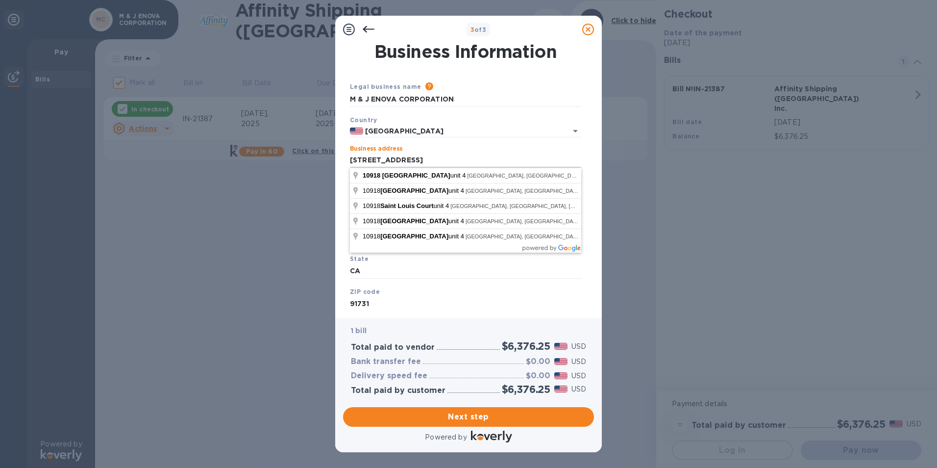
type input "[STREET_ADDRESS]"
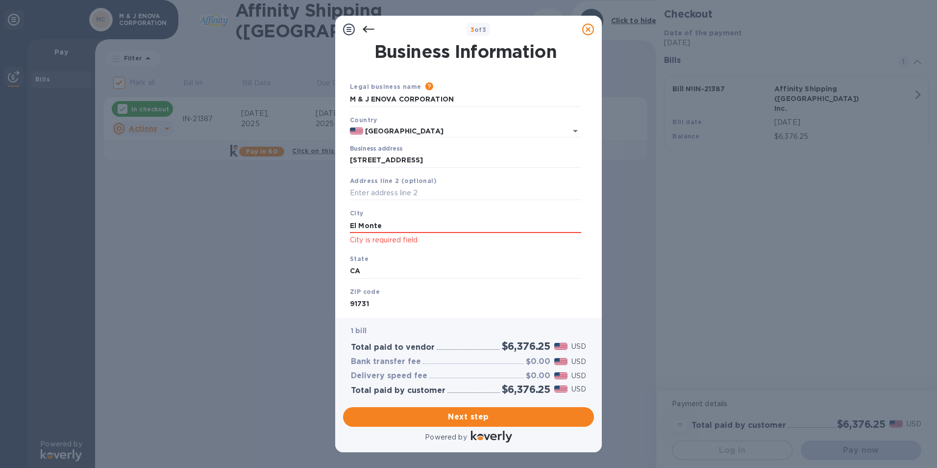
click at [473, 304] on input "91731" at bounding box center [465, 304] width 231 height 15
click at [485, 417] on span "Next step" at bounding box center [468, 417] width 235 height 12
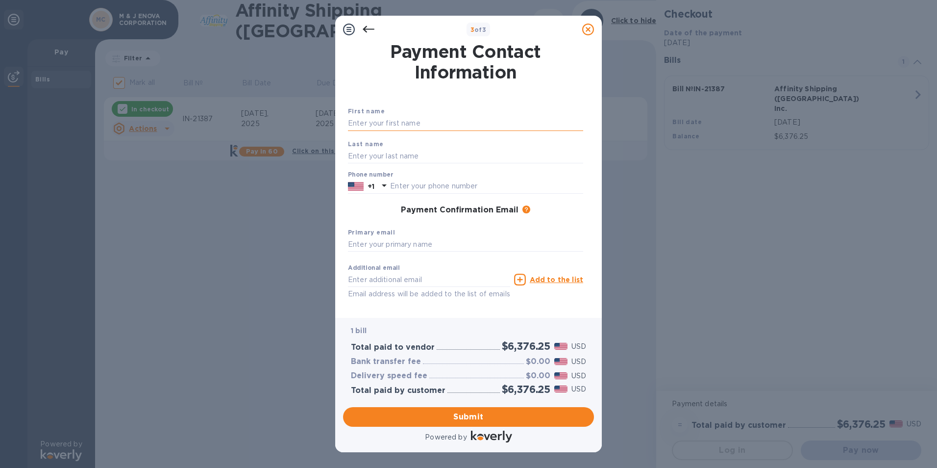
click at [409, 128] on input "text" at bounding box center [465, 123] width 235 height 15
type input "zewen"
type input "[PERSON_NAME]"
type input "6268997119"
type input "[EMAIL_ADDRESS][DOMAIN_NAME]"
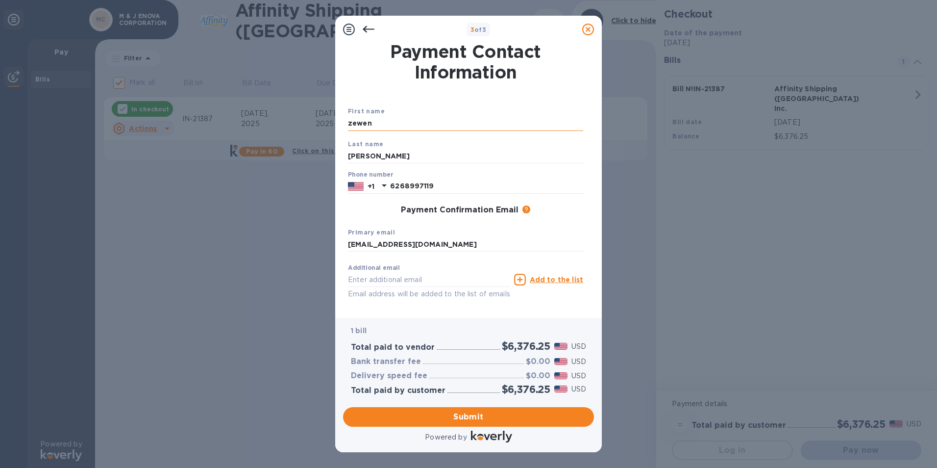
type input "[EMAIL_ADDRESS][DOMAIN_NAME]"
click at [392, 244] on input "[EMAIL_ADDRESS][DOMAIN_NAME]" at bounding box center [465, 244] width 235 height 15
type input "[EMAIL_ADDRESS][DOMAIN_NAME]"
click at [387, 280] on input "[EMAIL_ADDRESS][DOMAIN_NAME]" at bounding box center [429, 279] width 162 height 15
type input "[EMAIL_ADDRESS][DOMAIN_NAME]"
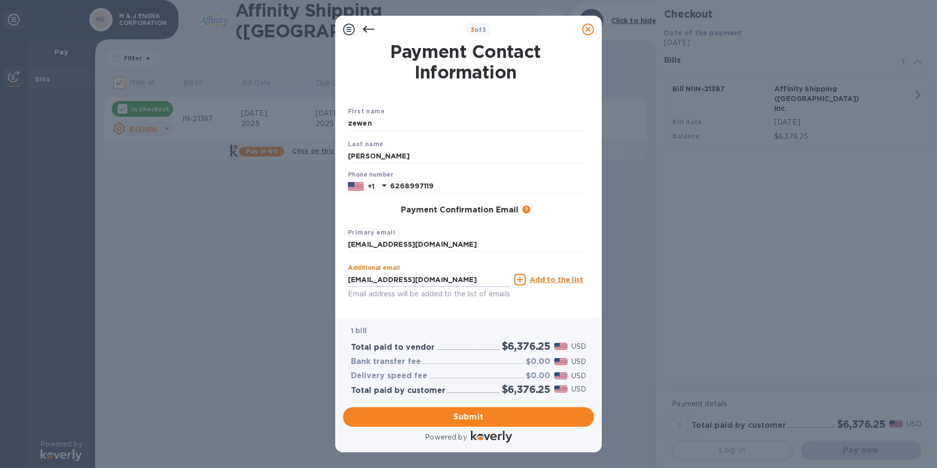
drag, startPoint x: 445, startPoint y: 276, endPoint x: 154, endPoint y: 280, distance: 290.3
click at [155, 280] on div "3 of 3 Payment Contact Information First name [PERSON_NAME] Last name [PERSON_N…" at bounding box center [468, 234] width 937 height 468
click at [549, 312] on div "Payment Contact Information First name [PERSON_NAME] Last name [PERSON_NAME] Ph…" at bounding box center [468, 180] width 267 height 275
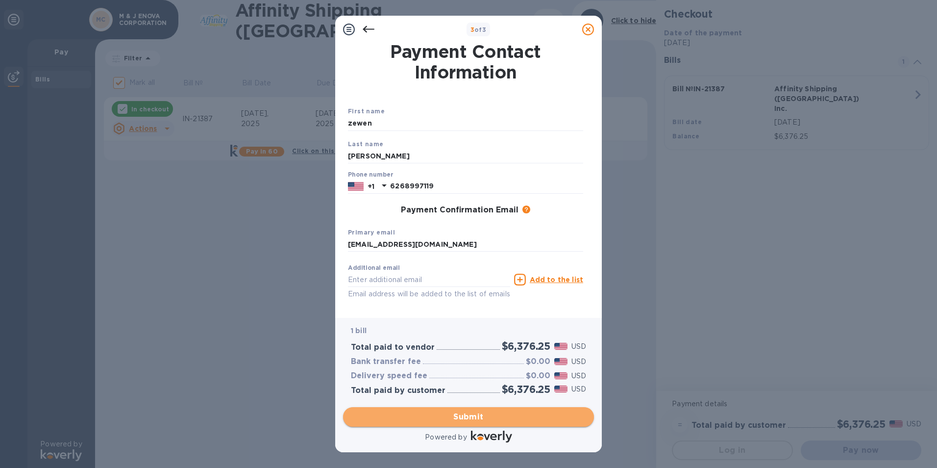
click at [531, 414] on span "Submit" at bounding box center [468, 417] width 235 height 12
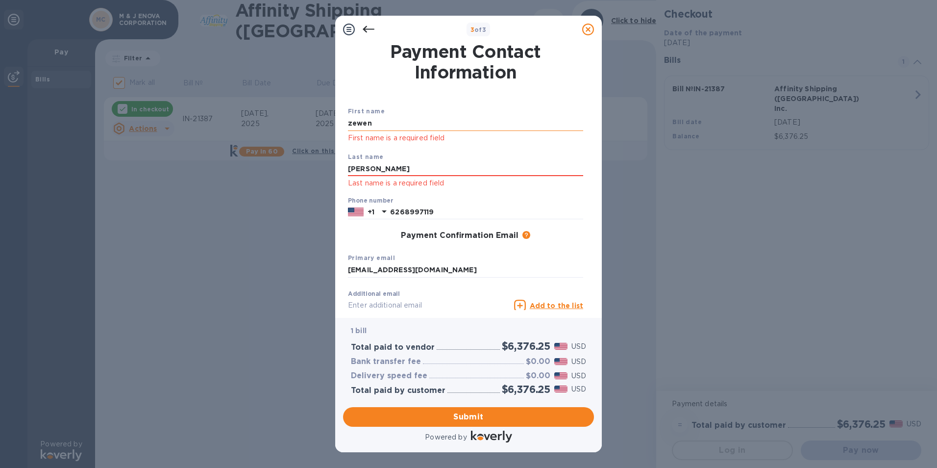
click at [395, 118] on input "zewen" at bounding box center [465, 123] width 235 height 15
drag, startPoint x: 354, startPoint y: 126, endPoint x: 358, endPoint y: 124, distance: 5.0
type input "Zewen"
click at [393, 148] on div "Last name [PERSON_NAME] Last name is a required field" at bounding box center [465, 171] width 243 height 46
click at [383, 173] on input "[PERSON_NAME]" at bounding box center [465, 169] width 235 height 15
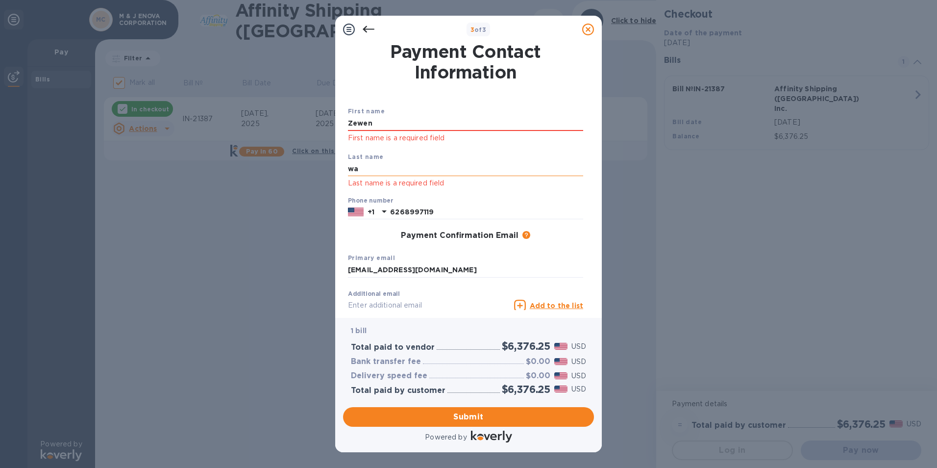
type input "w"
type input "Q"
type input "[PERSON_NAME]"
click at [470, 317] on div "1 bill Total paid to vendor $6,376.25 USD Bank transfer fee $0.00 USD Delivery …" at bounding box center [468, 360] width 255 height 89
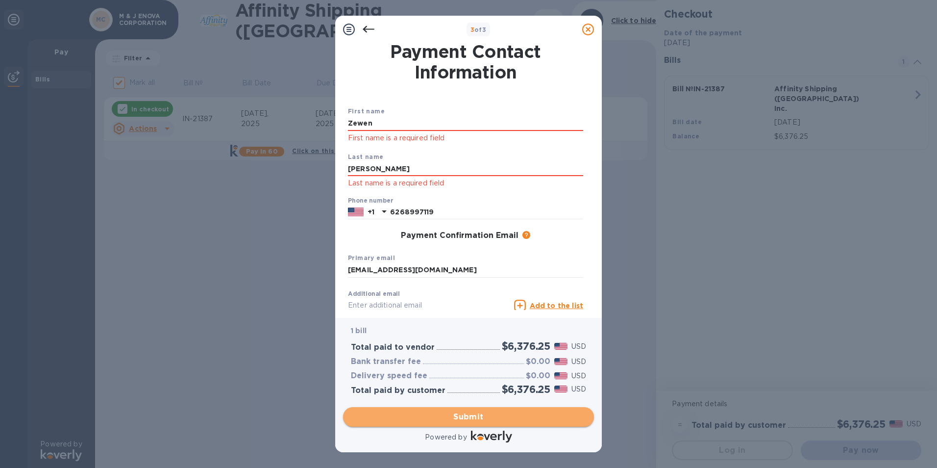
click at [521, 420] on span "Submit" at bounding box center [468, 417] width 235 height 12
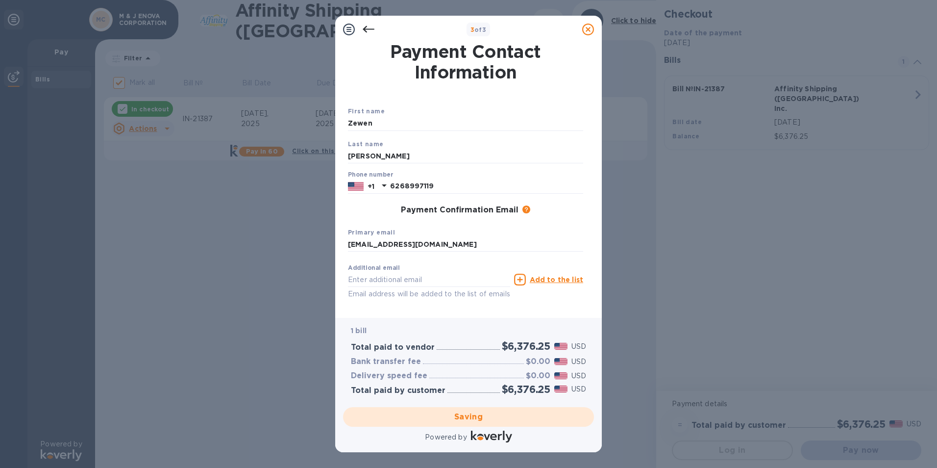
checkbox input "false"
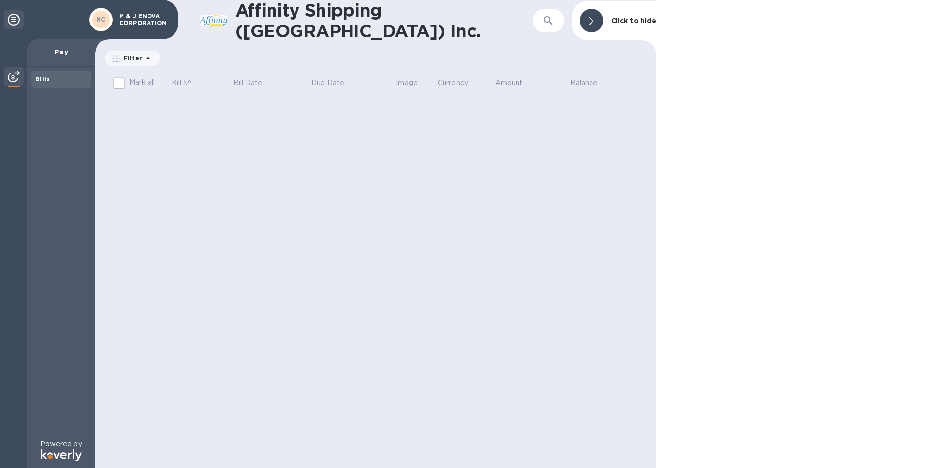
click at [499, 252] on div "Affinity Shipping ([GEOGRAPHIC_DATA]) Inc. ​ Click to hide Filter Amount Mark a…" at bounding box center [375, 234] width 561 height 468
click at [43, 78] on b "Bills" at bounding box center [42, 79] width 15 height 7
click at [64, 52] on p "Pay" at bounding box center [61, 52] width 52 height 10
click at [8, 76] on img at bounding box center [14, 77] width 12 height 12
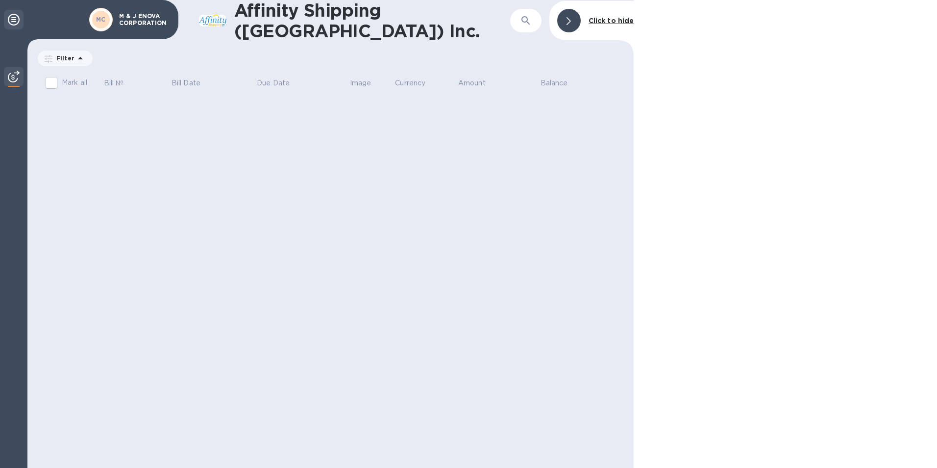
click at [19, 23] on icon at bounding box center [14, 20] width 12 height 12
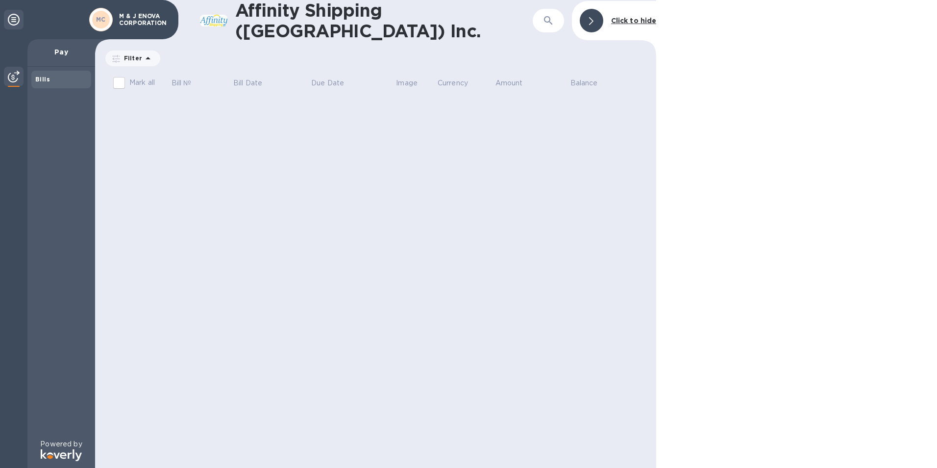
click at [162, 26] on div "M & J ENOVA CORPORATION" at bounding box center [144, 20] width 58 height 18
click at [71, 454] on img at bounding box center [61, 455] width 41 height 12
